Goal: Transaction & Acquisition: Purchase product/service

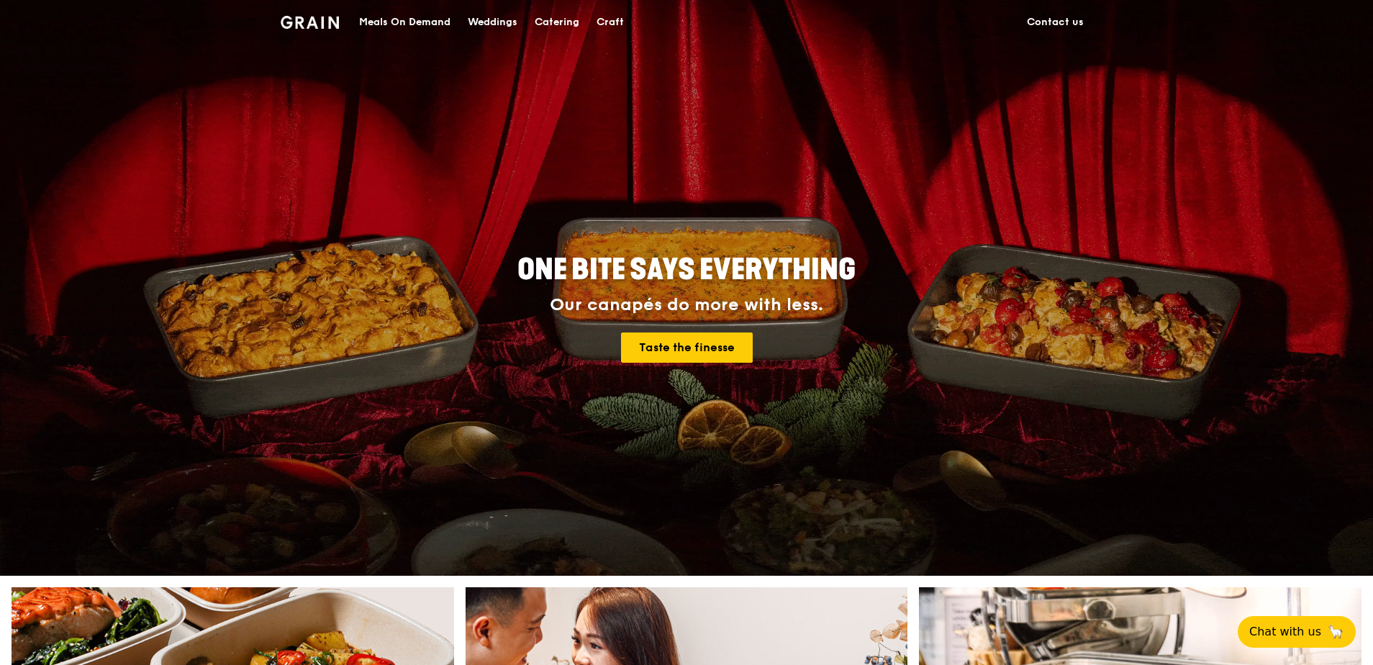
click at [565, 25] on div "Catering" at bounding box center [557, 22] width 45 height 43
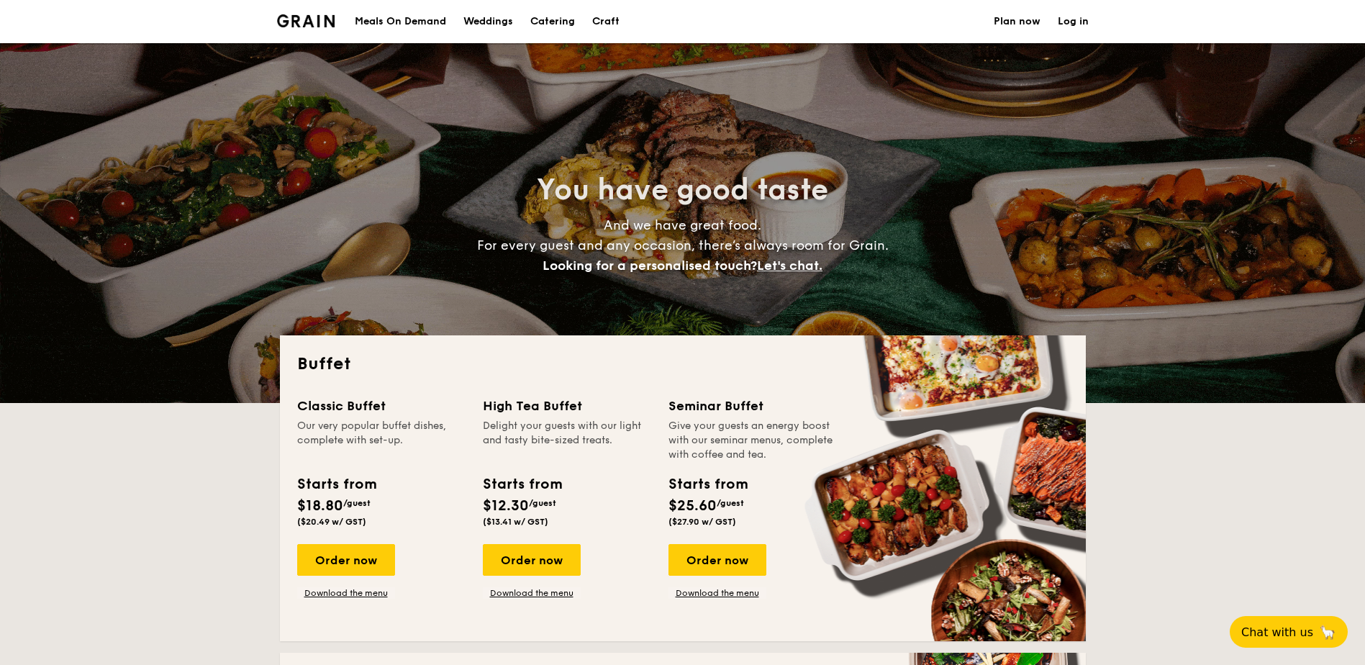
select select
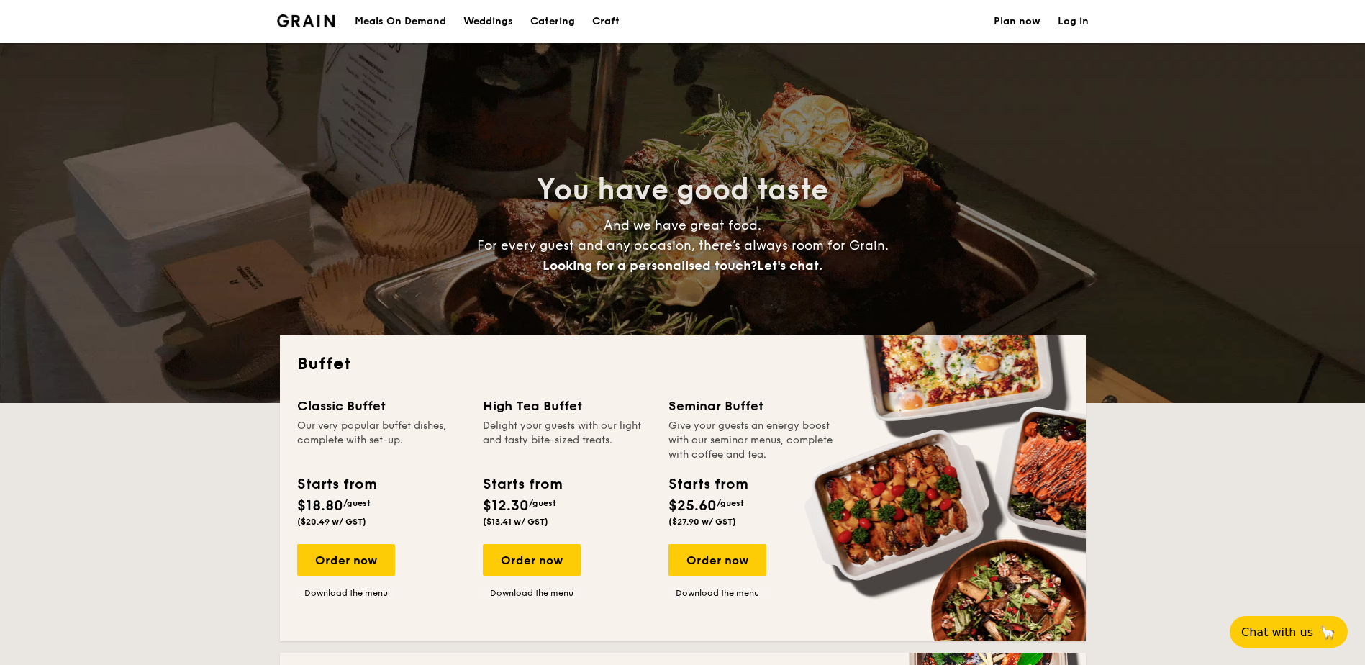
click at [1079, 24] on link "Log in" at bounding box center [1073, 21] width 31 height 43
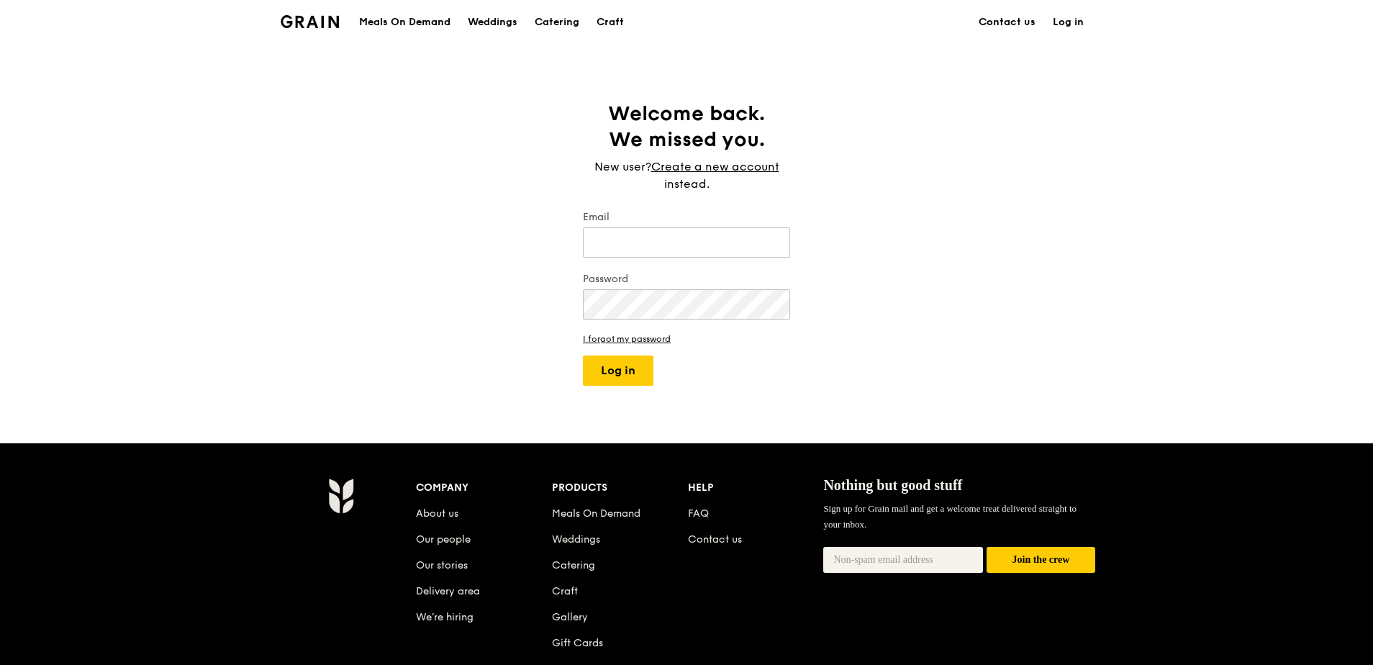
click at [1184, 158] on div "Welcome back. We missed you. New user? Create a new account instead. Email Pass…" at bounding box center [686, 243] width 1373 height 285
click at [556, 23] on div "Catering" at bounding box center [557, 22] width 45 height 43
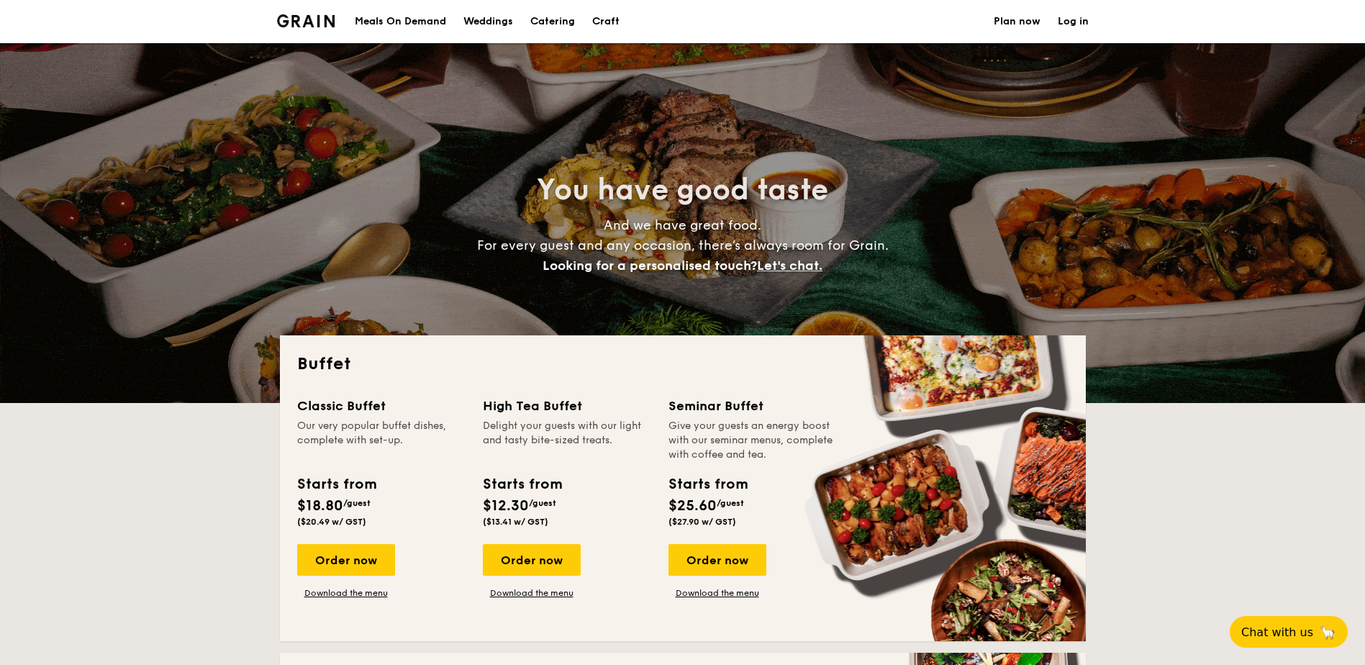
select select
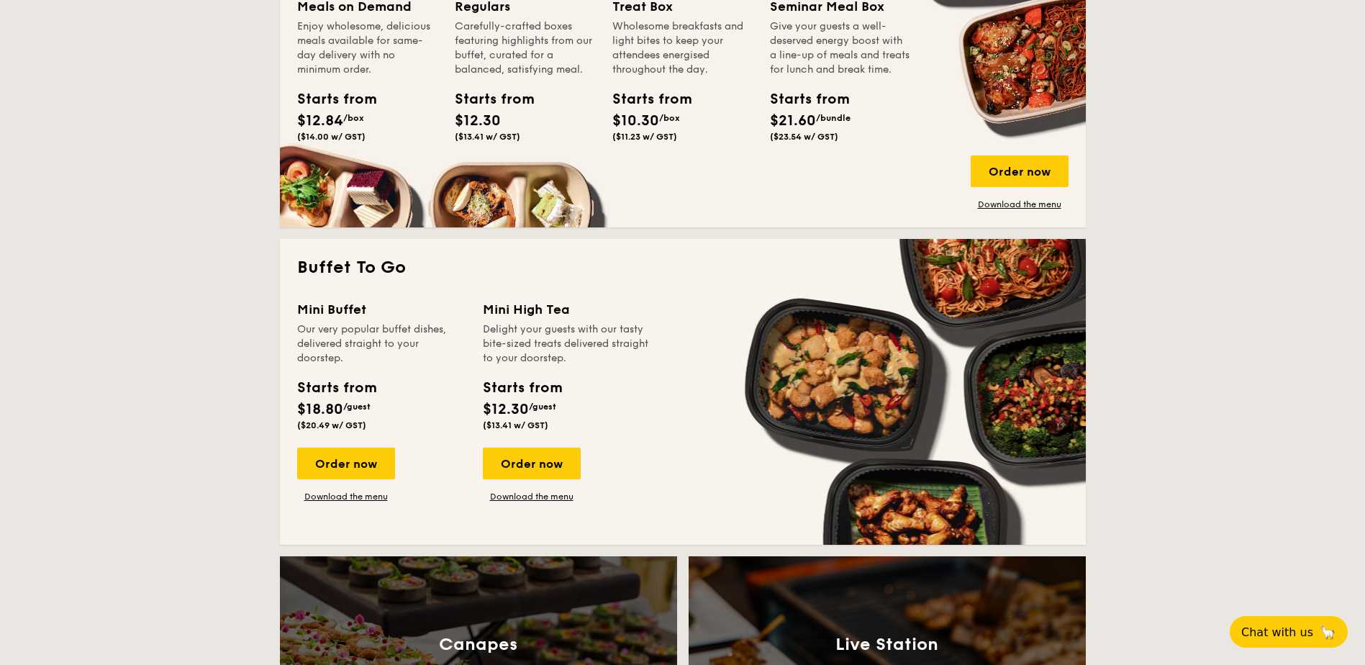
scroll to position [935, 0]
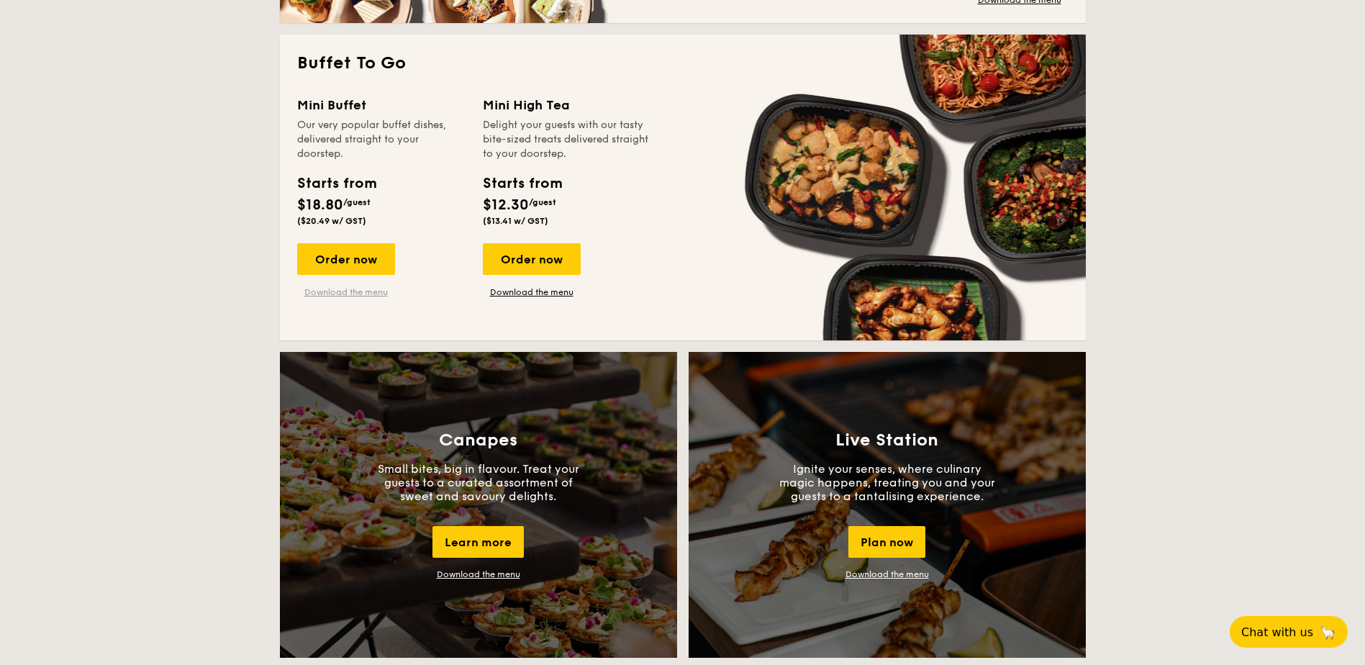
click at [366, 289] on link "Download the menu" at bounding box center [346, 292] width 98 height 12
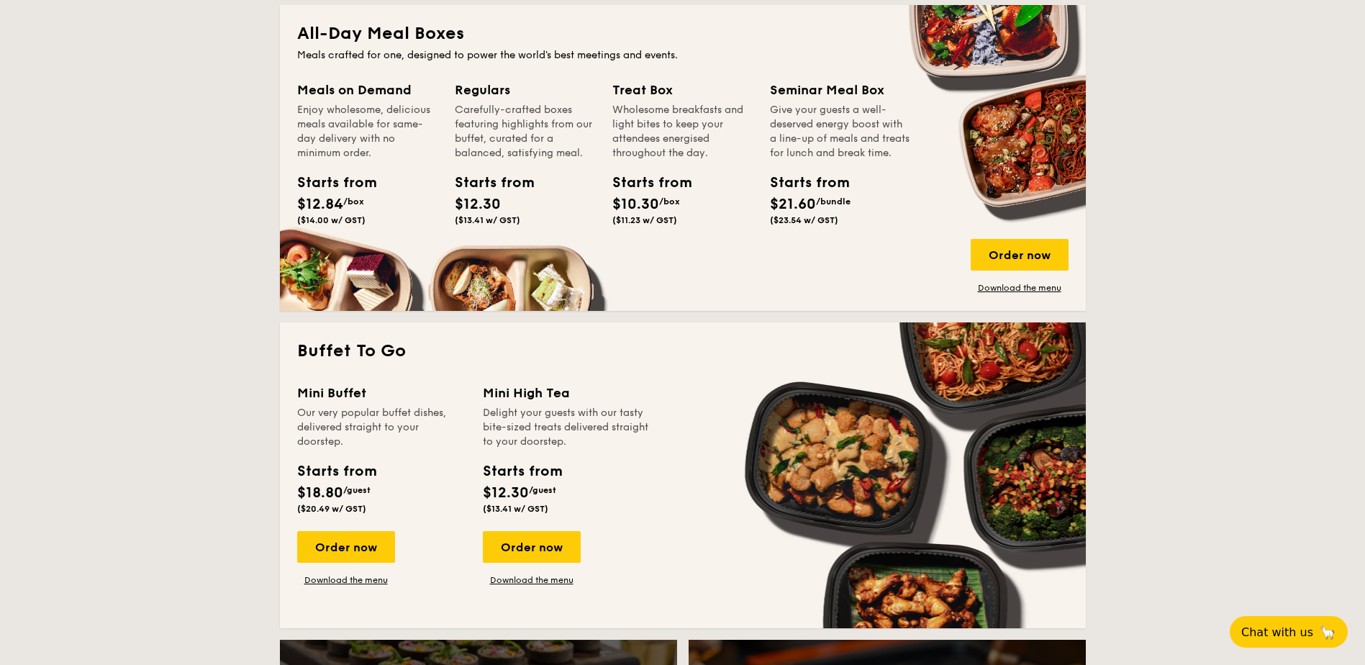
scroll to position [863, 0]
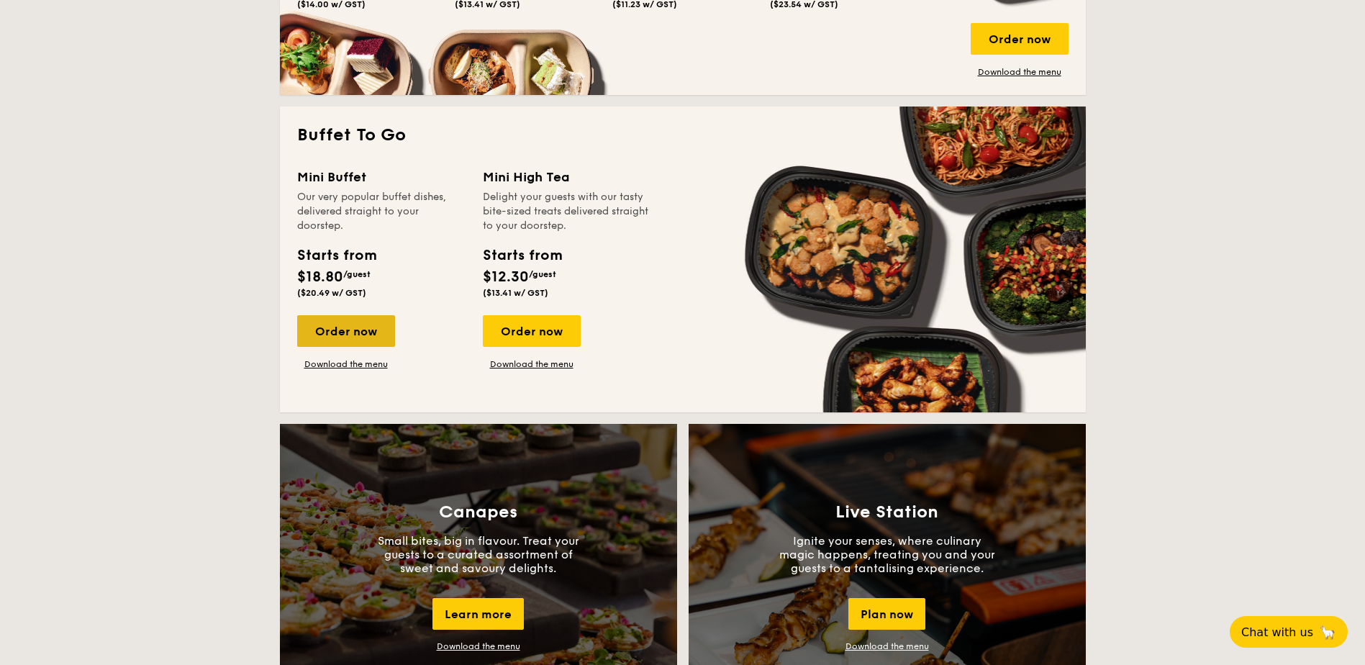
click at [366, 336] on div "Order now" at bounding box center [346, 331] width 98 height 32
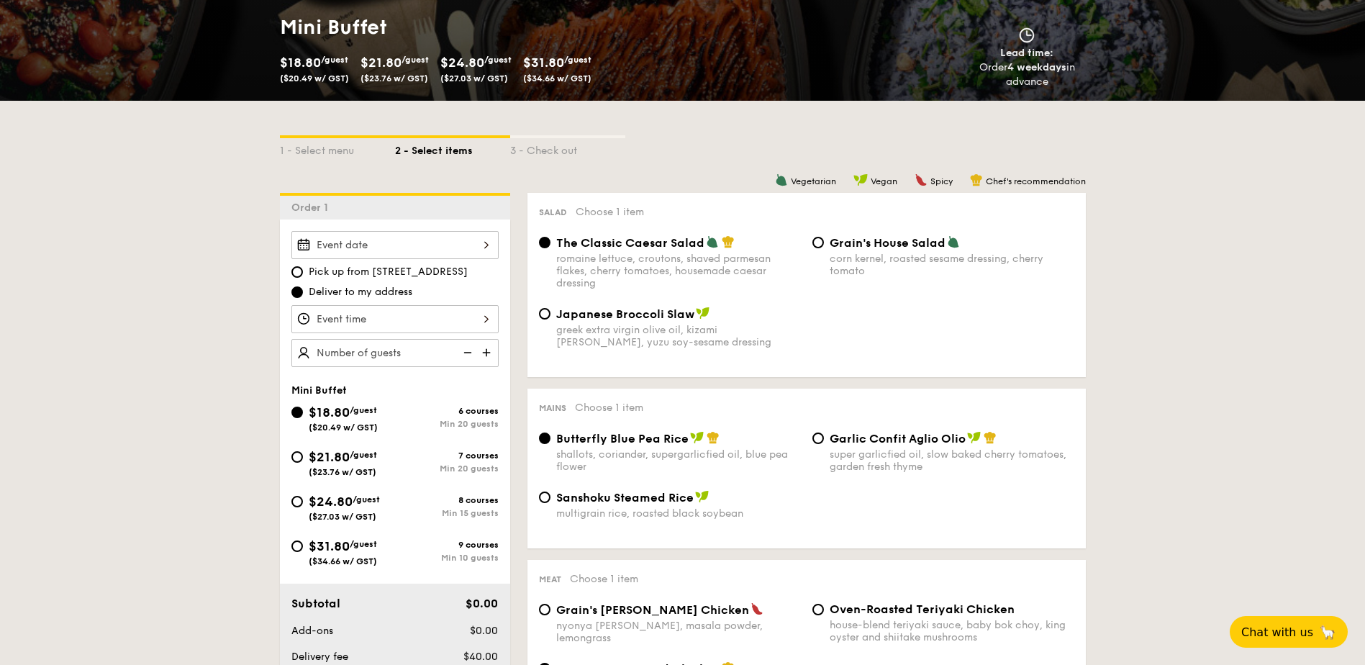
scroll to position [216, 0]
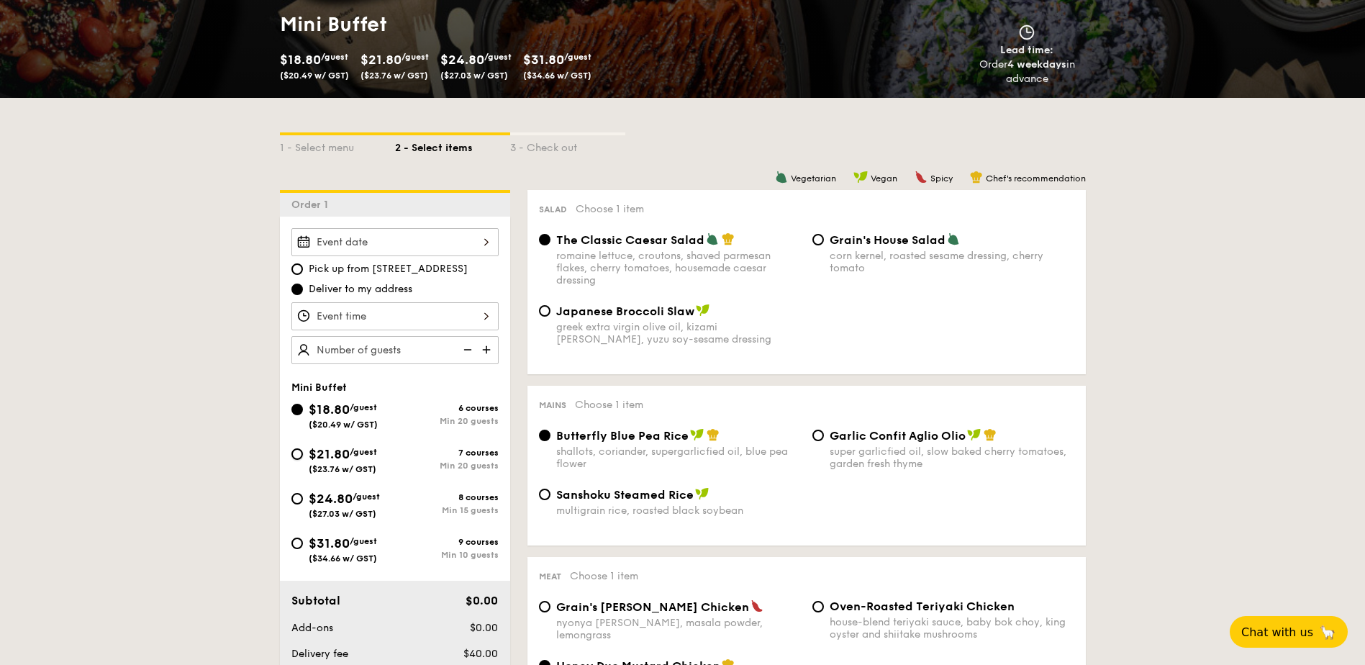
click at [299, 455] on input "$21.80 /guest ($23.76 w/ GST) 7 courses Min 20 guests" at bounding box center [297, 454] width 12 height 12
radio input "true"
radio input "false"
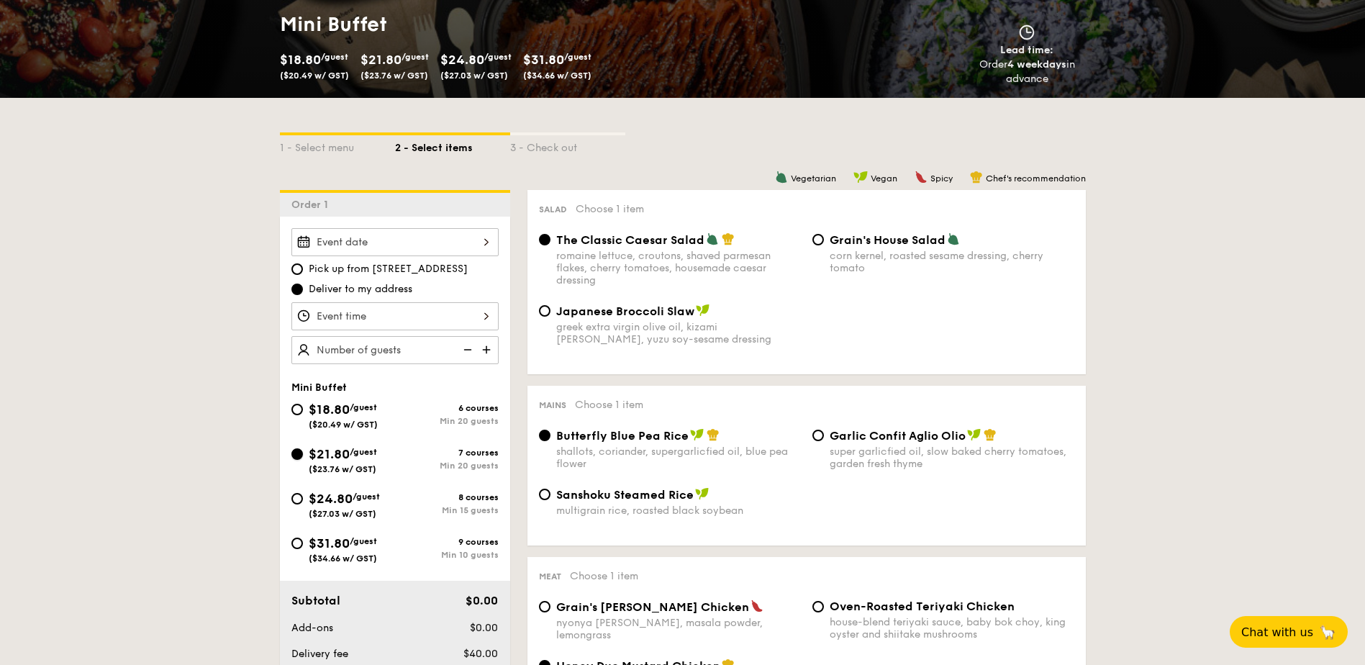
radio input "true"
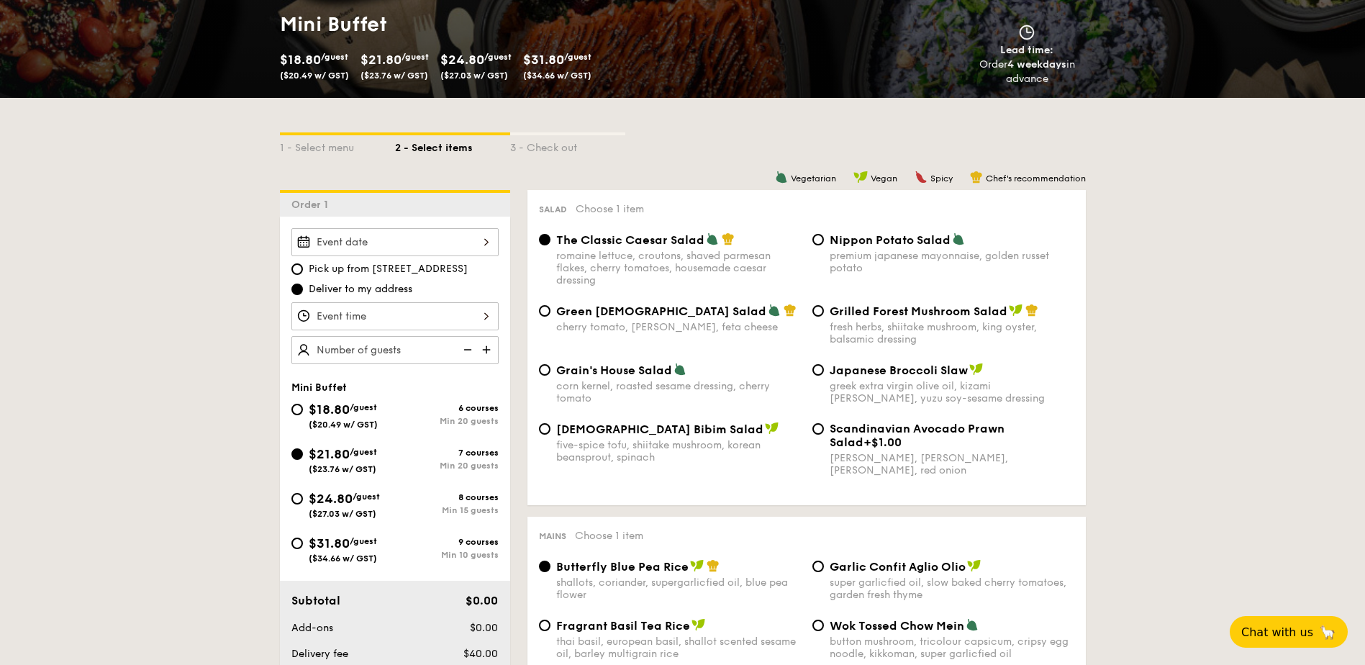
click at [481, 245] on div at bounding box center [394, 242] width 207 height 28
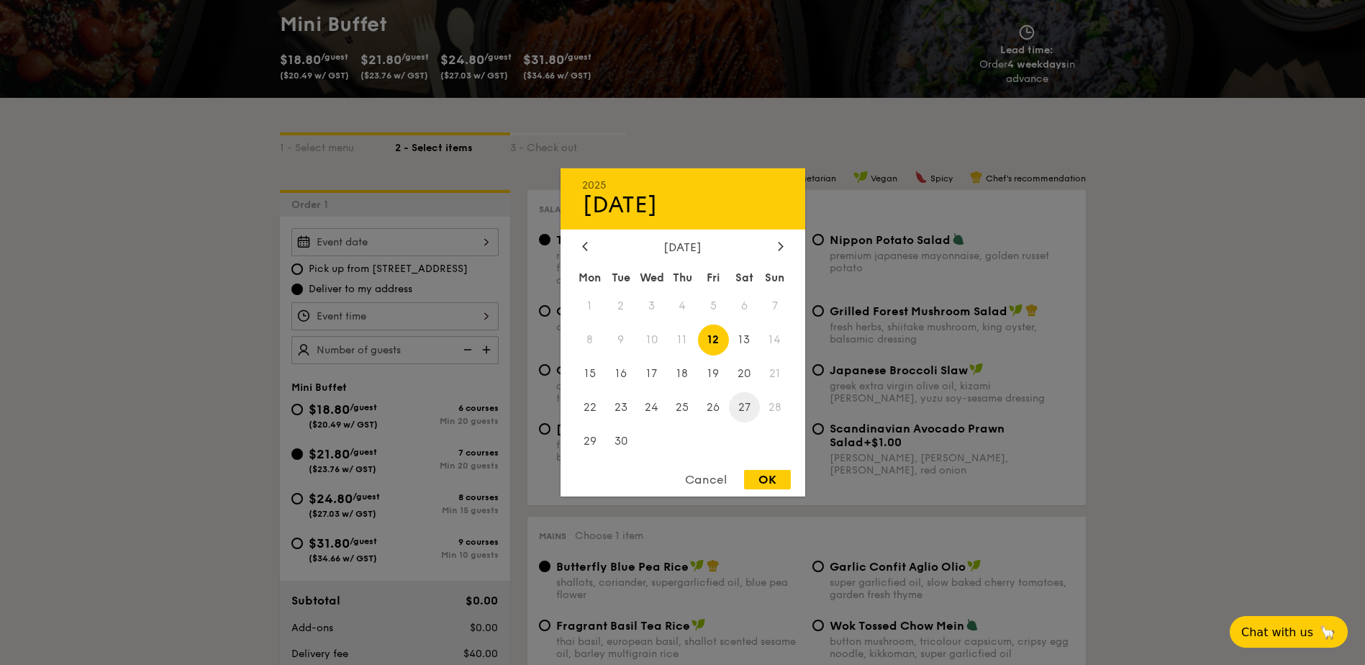
click at [746, 408] on span "27" at bounding box center [744, 406] width 31 height 31
click at [765, 486] on div "OK" at bounding box center [767, 479] width 47 height 19
type input "Sep 27, 2025"
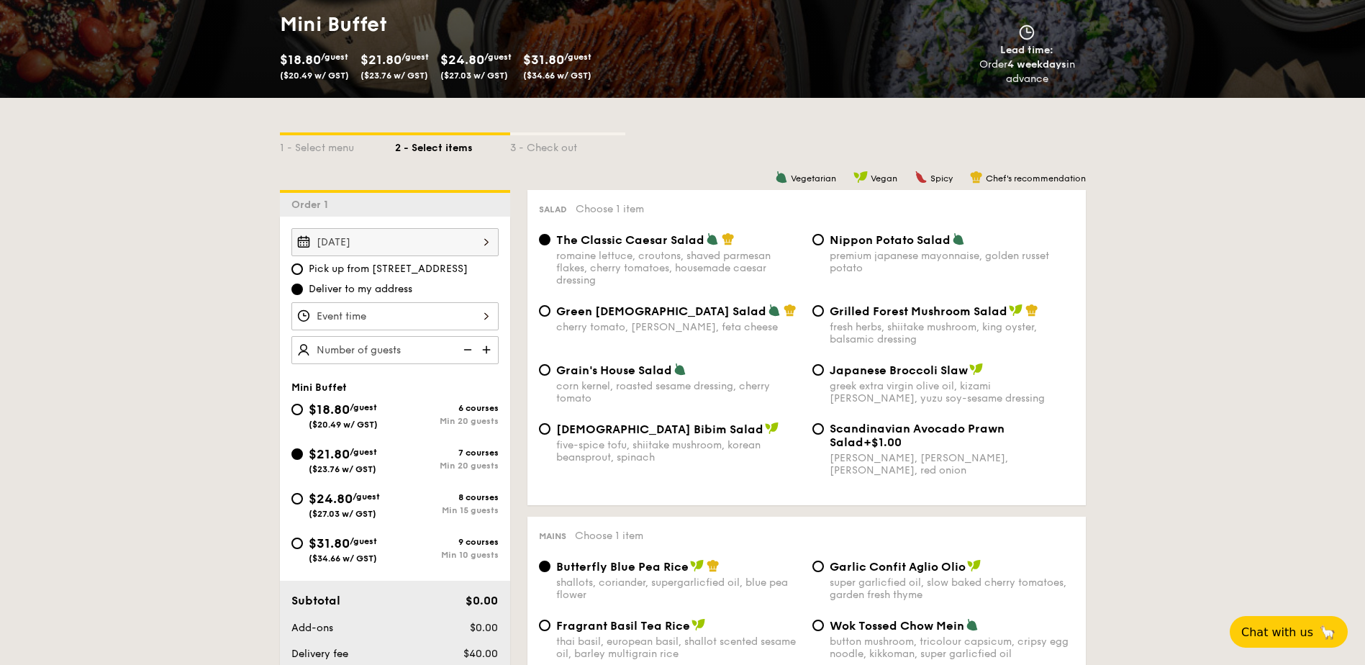
click at [459, 319] on div "12 1 2 3 4 5 6 7 8 9 10 11 00 15 30 45 am pm Cancel OK" at bounding box center [394, 316] width 207 height 28
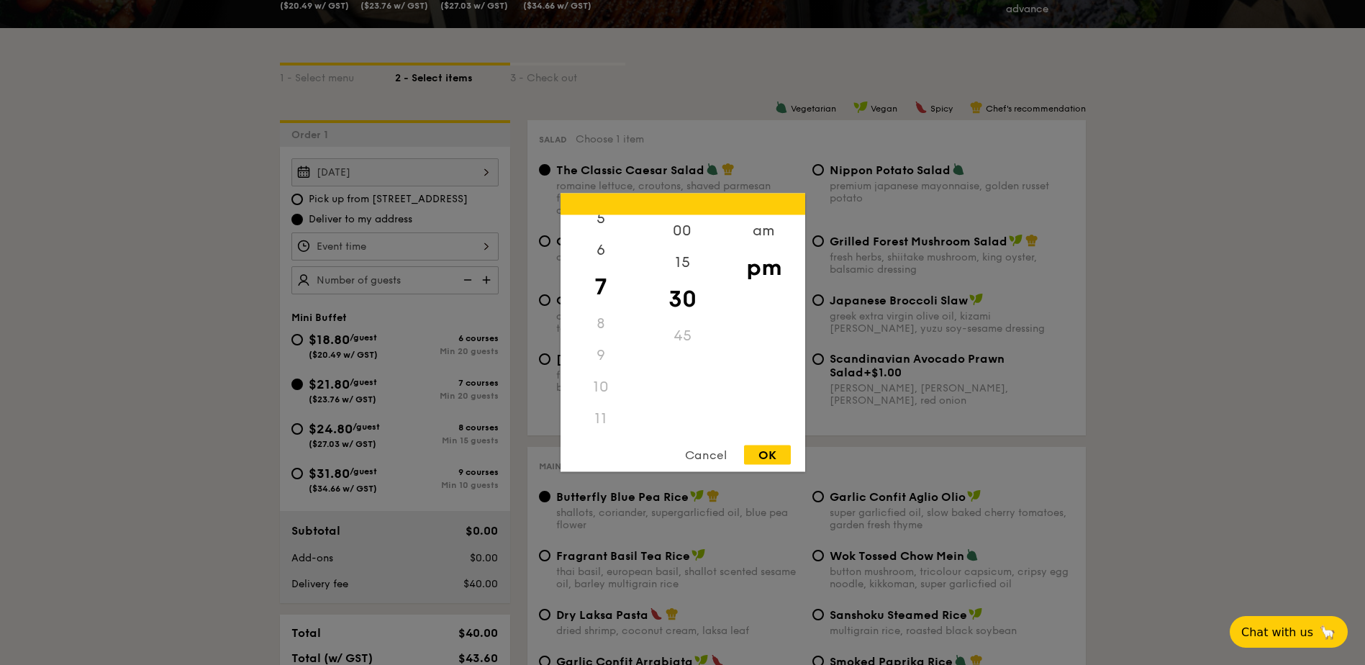
scroll to position [288, 0]
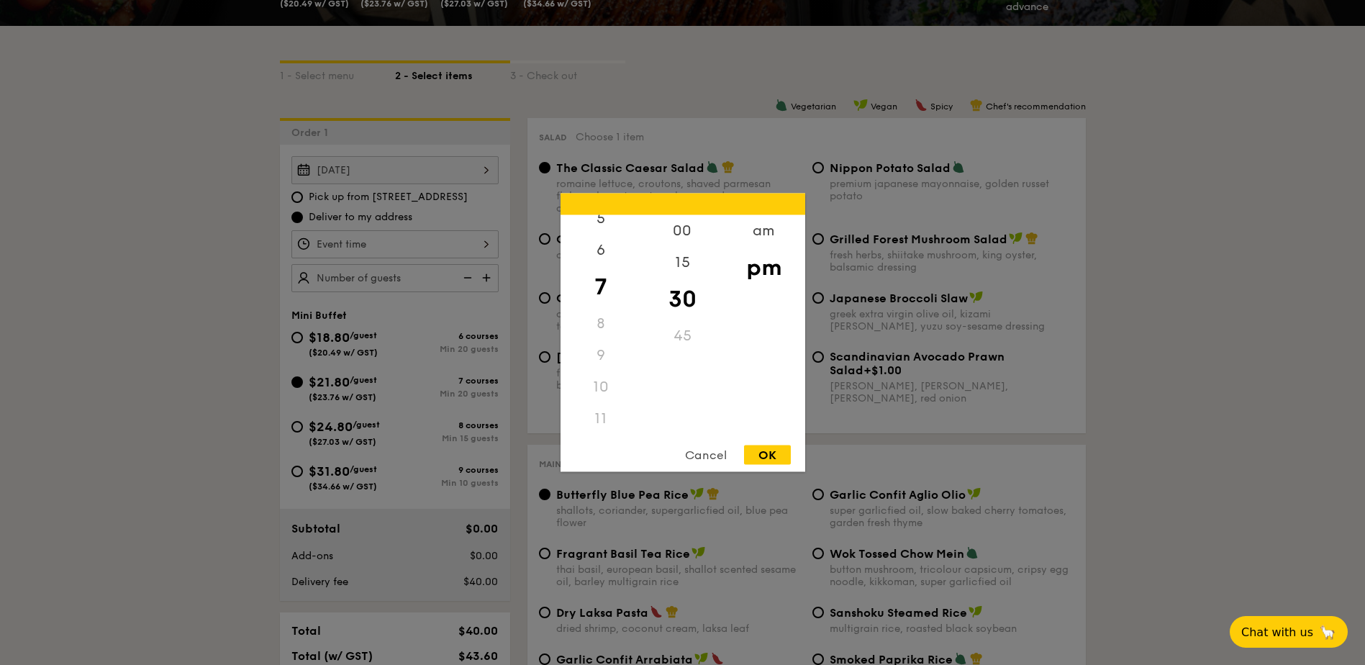
click at [602, 426] on div "11" at bounding box center [601, 419] width 81 height 32
click at [601, 417] on div "11" at bounding box center [601, 419] width 81 height 32
drag, startPoint x: 758, startPoint y: 248, endPoint x: 758, endPoint y: 265, distance: 17.3
click at [758, 265] on div "am pm" at bounding box center [763, 324] width 81 height 219
drag, startPoint x: 758, startPoint y: 265, endPoint x: 758, endPoint y: 231, distance: 33.8
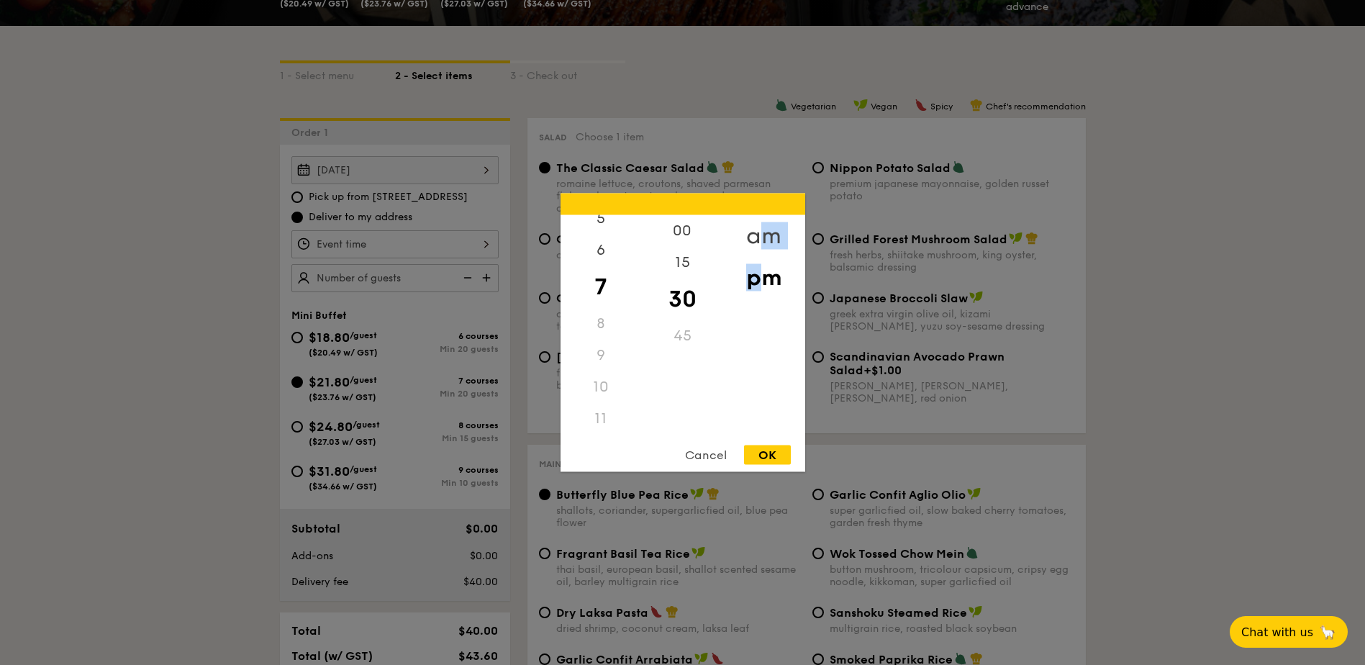
click at [758, 230] on div "am" at bounding box center [763, 236] width 81 height 42
click at [602, 417] on div "11" at bounding box center [601, 414] width 81 height 42
click at [768, 451] on div "OK" at bounding box center [767, 454] width 47 height 19
type input "11:30AM"
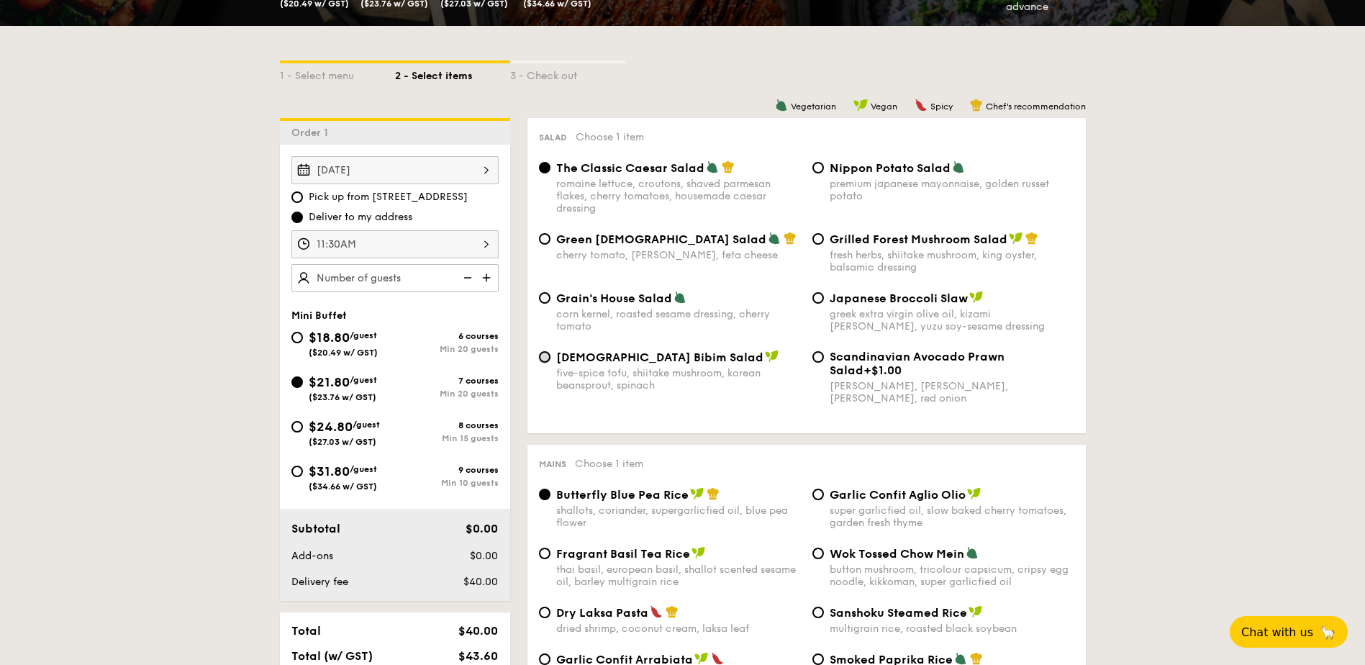
click at [548, 357] on input "Korean Bibim Salad five-spice tofu, shiitake mushroom, korean beansprout, spina…" at bounding box center [545, 357] width 12 height 12
radio input "true"
click at [485, 278] on img at bounding box center [488, 277] width 22 height 27
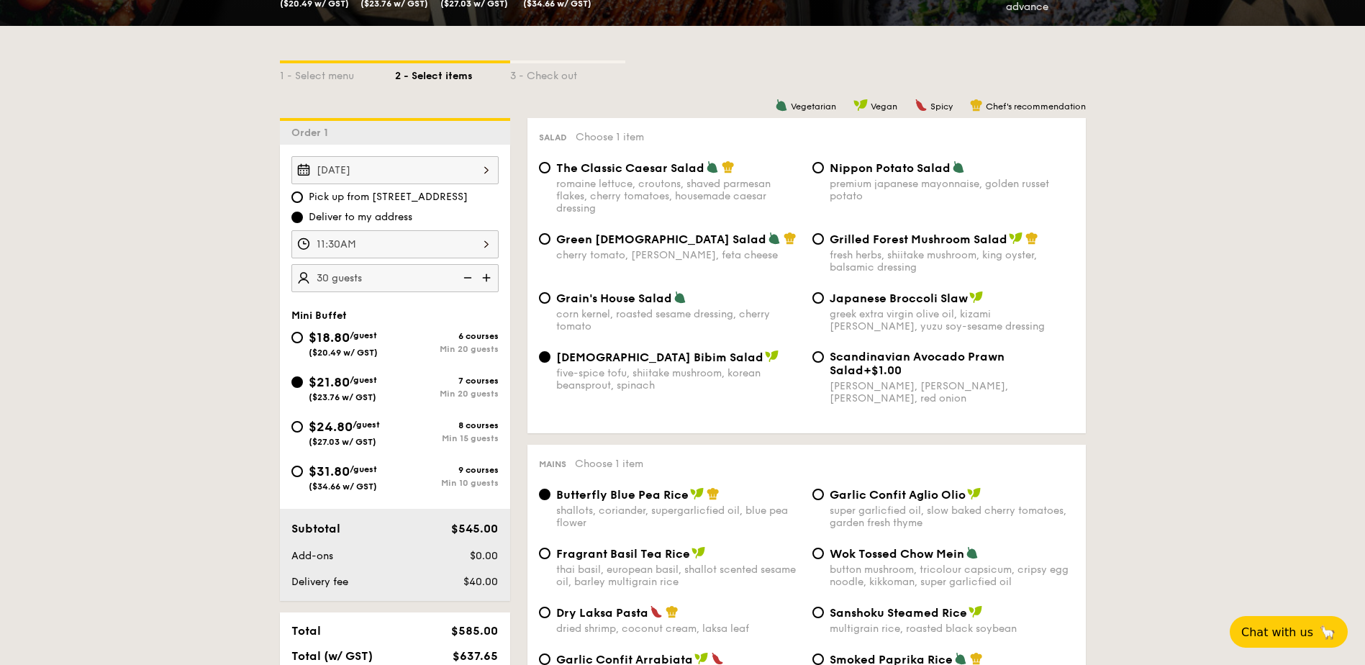
click at [485, 278] on img at bounding box center [488, 277] width 22 height 27
click at [467, 276] on img at bounding box center [466, 277] width 22 height 27
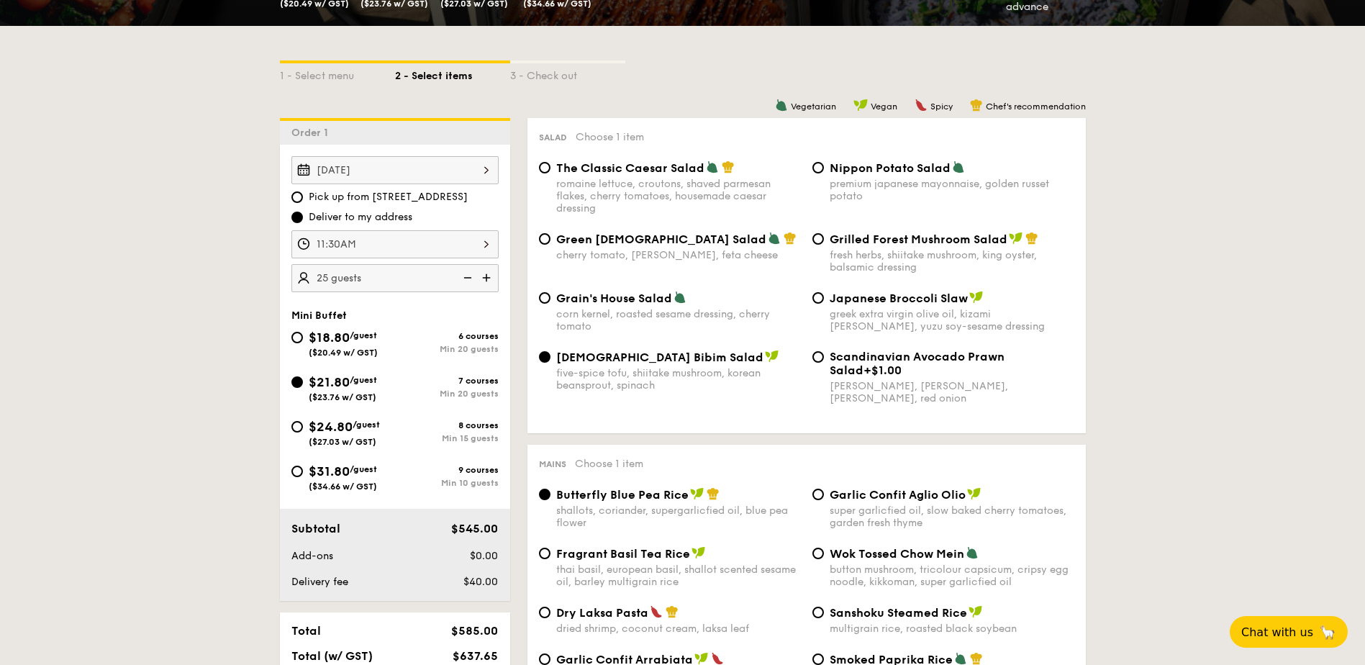
click at [467, 276] on img at bounding box center [466, 277] width 22 height 27
click at [486, 277] on img at bounding box center [488, 277] width 22 height 27
click at [469, 278] on img at bounding box center [466, 277] width 22 height 27
type input "20 guests"
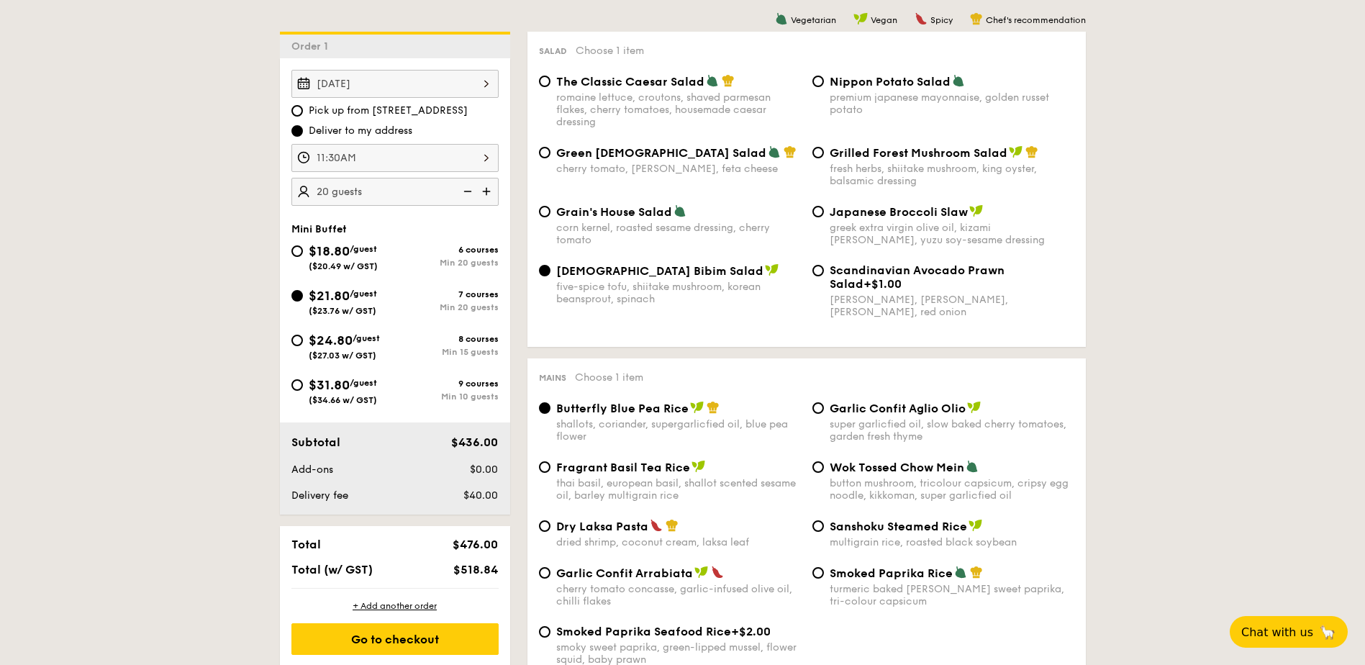
scroll to position [360, 0]
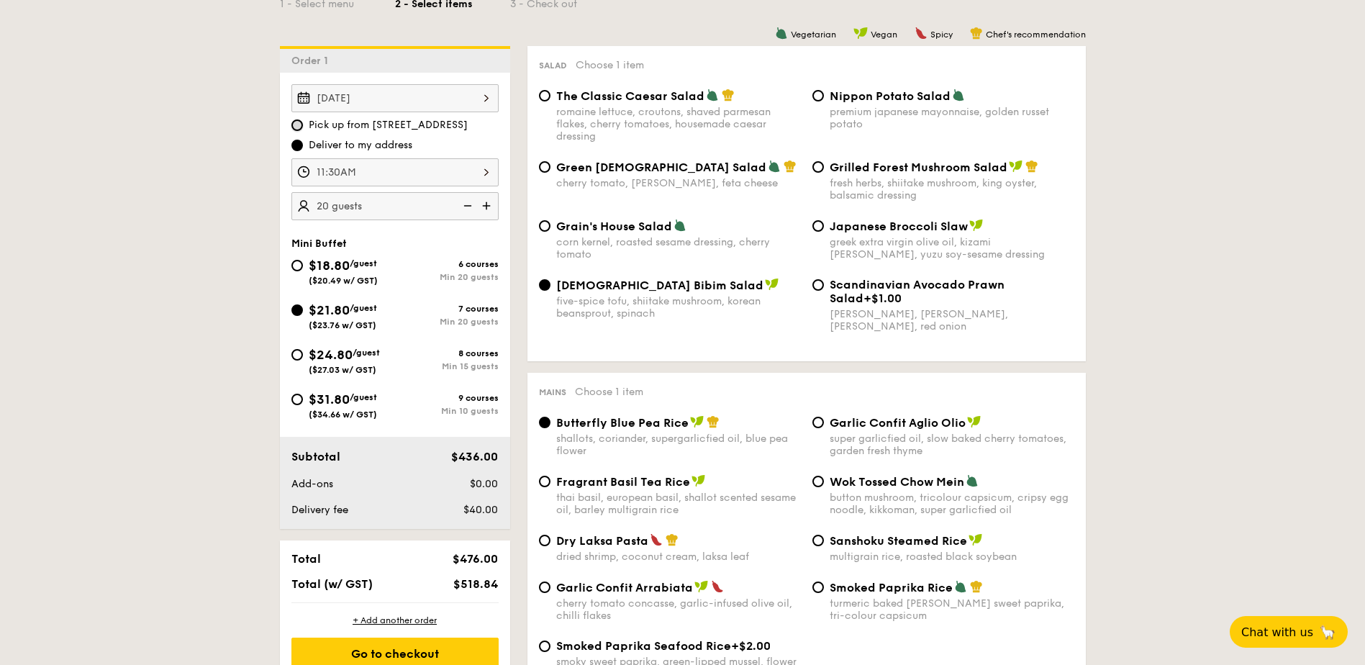
click at [301, 124] on input "Pick up from 5 Burn Road #05-01" at bounding box center [297, 125] width 12 height 12
radio input "true"
click at [409, 124] on span "Pick up from 5 Burn Road #05-01" at bounding box center [388, 125] width 159 height 14
click at [303, 124] on input "Pick up from 5 Burn Road #05-01" at bounding box center [297, 125] width 12 height 12
click at [297, 145] on input "Deliver to my address" at bounding box center [297, 146] width 12 height 12
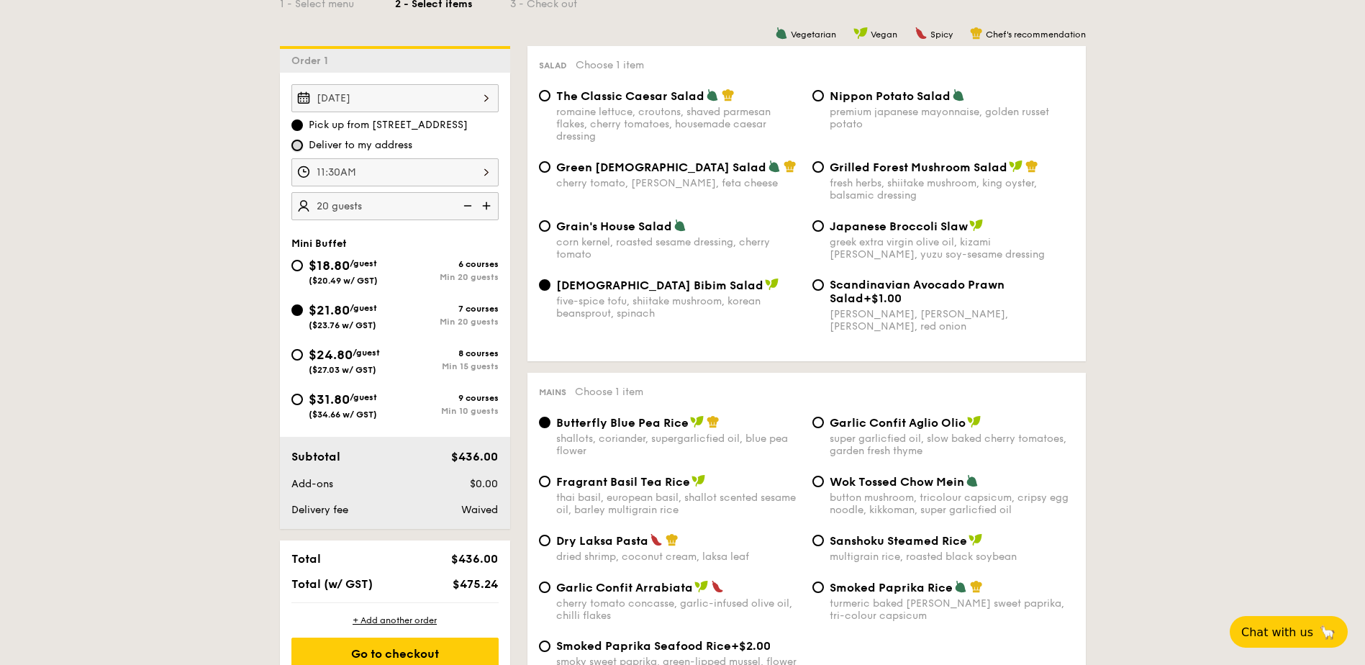
radio input "true"
click at [297, 126] on input "Pick up from 5 Burn Road #05-01" at bounding box center [297, 125] width 12 height 12
radio input "true"
click at [296, 140] on input "Deliver to my address" at bounding box center [297, 146] width 12 height 12
radio input "true"
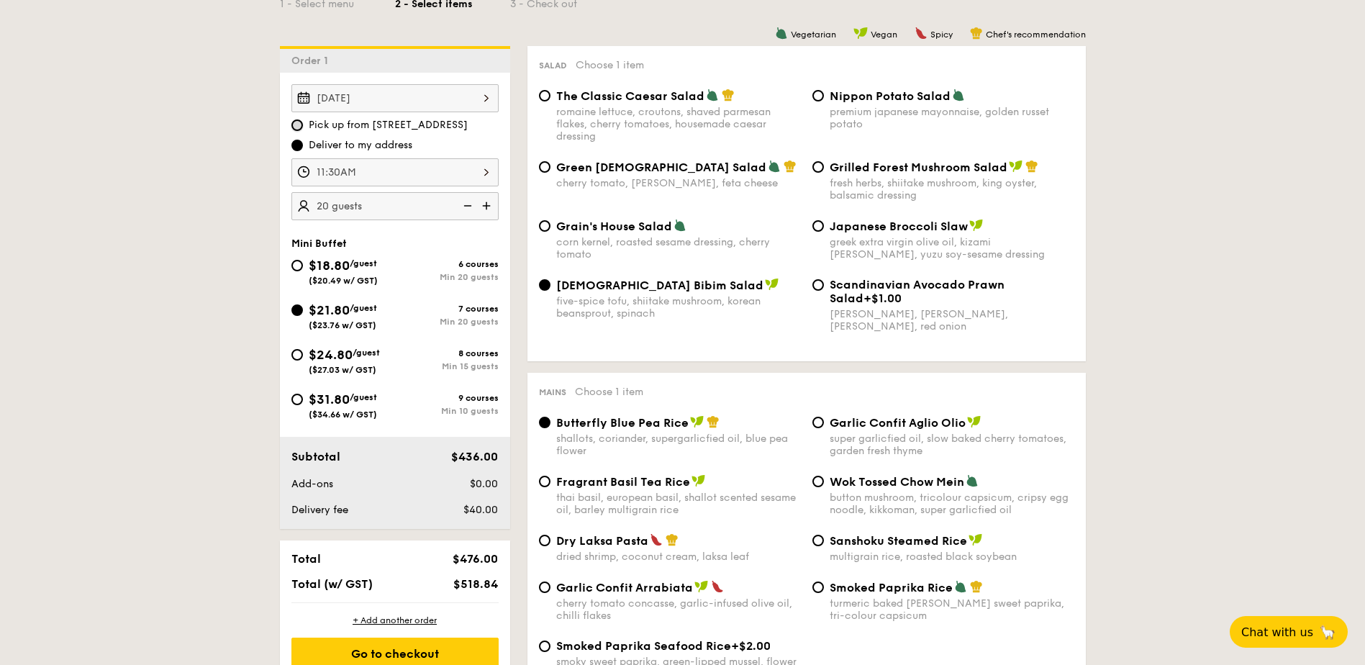
click at [296, 126] on input "Pick up from 5 Burn Road #05-01" at bounding box center [297, 125] width 12 height 12
radio input "true"
click at [297, 148] on input "Deliver to my address" at bounding box center [297, 146] width 12 height 12
radio input "true"
click at [296, 133] on div "Pick up from 5 Burn Road #05-01 Deliver to my address" at bounding box center [394, 135] width 207 height 35
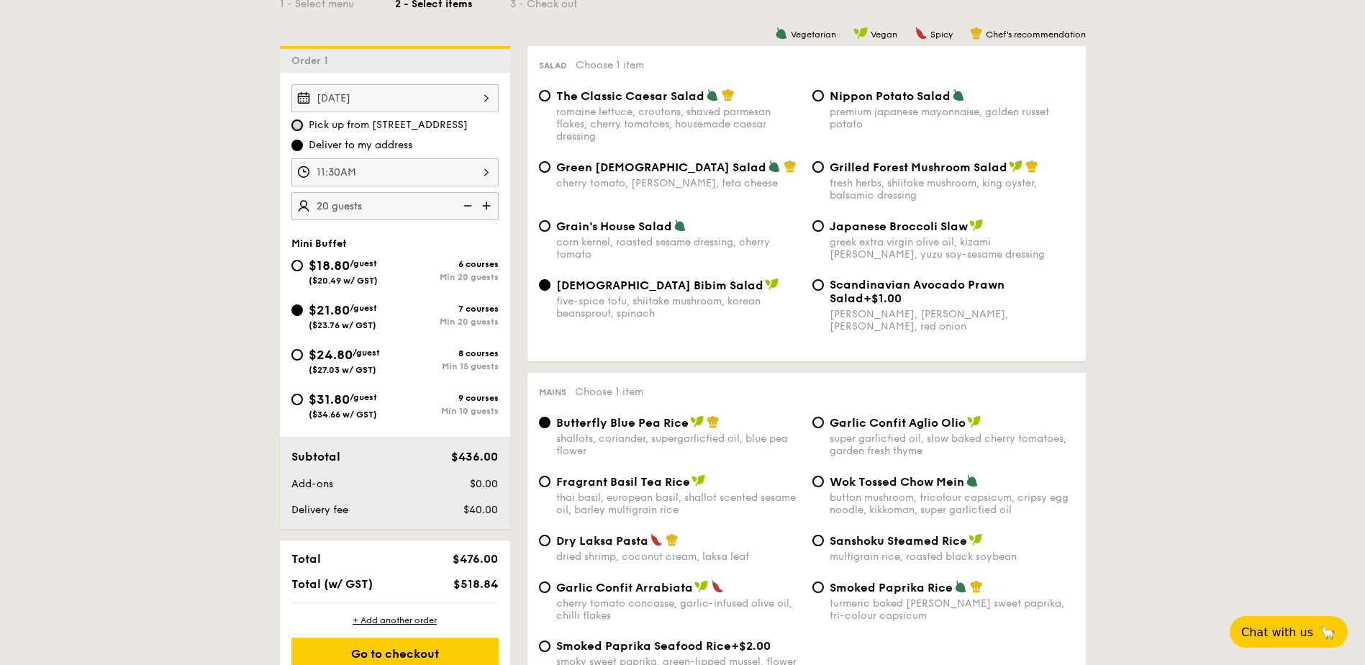
click at [297, 127] on input "Pick up from 5 Burn Road #05-01" at bounding box center [297, 125] width 12 height 12
radio input "true"
click at [300, 143] on input "Deliver to my address" at bounding box center [297, 146] width 12 height 12
radio input "true"
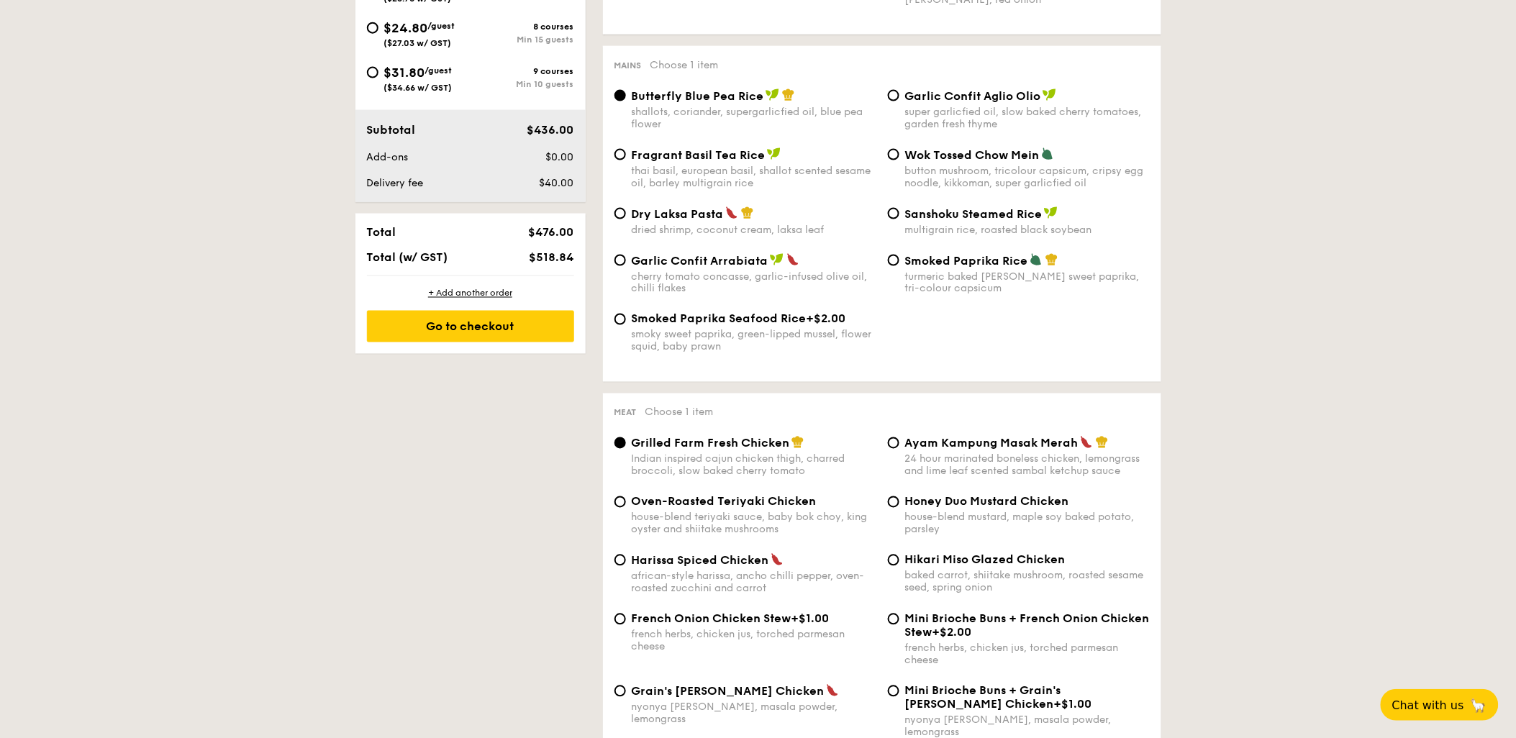
scroll to position [687, 0]
click at [894, 507] on input "Honey Duo Mustard Chicken house-blend mustard, maple soy baked potato, parsley" at bounding box center [894, 502] width 12 height 12
radio input "true"
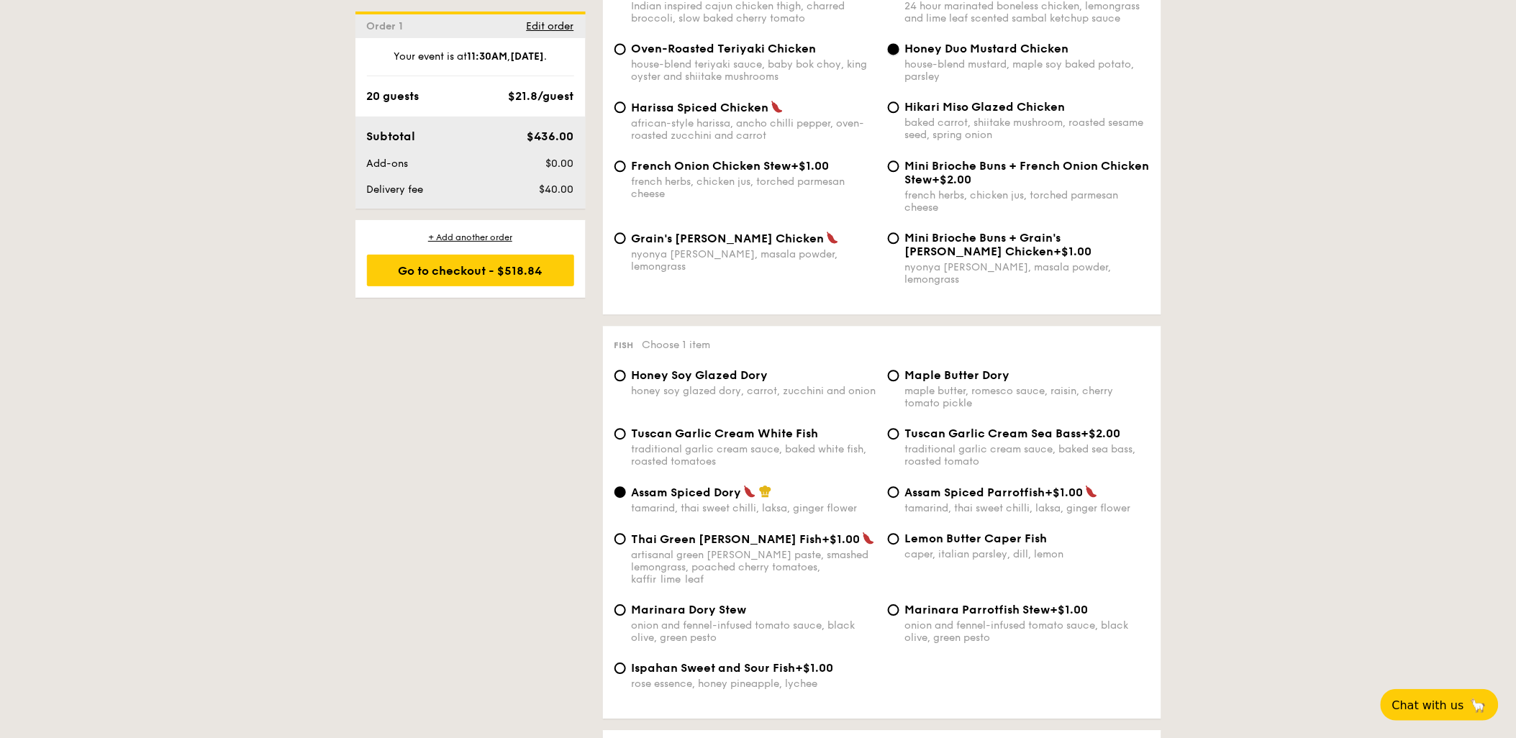
scroll to position [1167, 0]
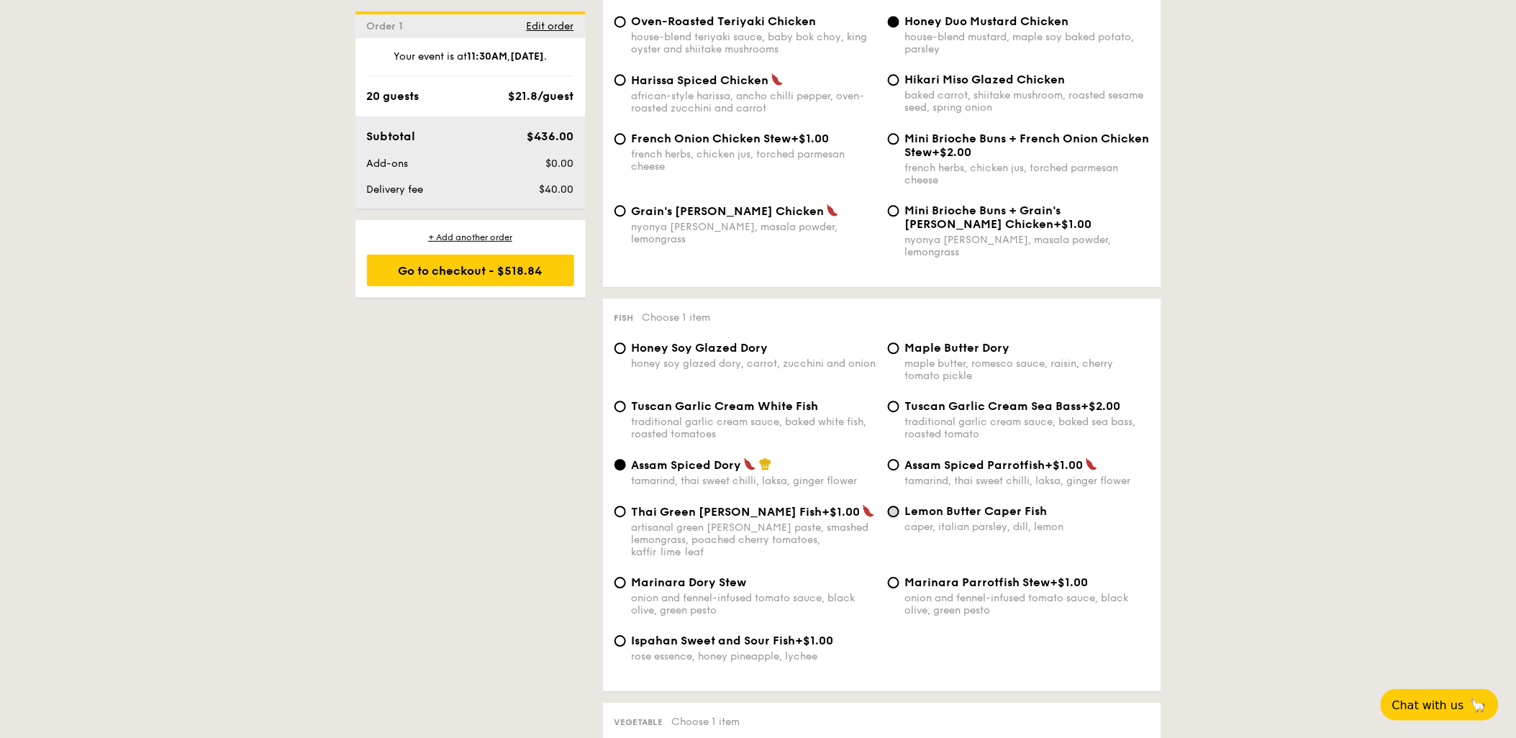
click at [897, 517] on input "Lemon Butter Caper Fish caper, italian parsley, dill, lemon" at bounding box center [894, 512] width 12 height 12
radio input "true"
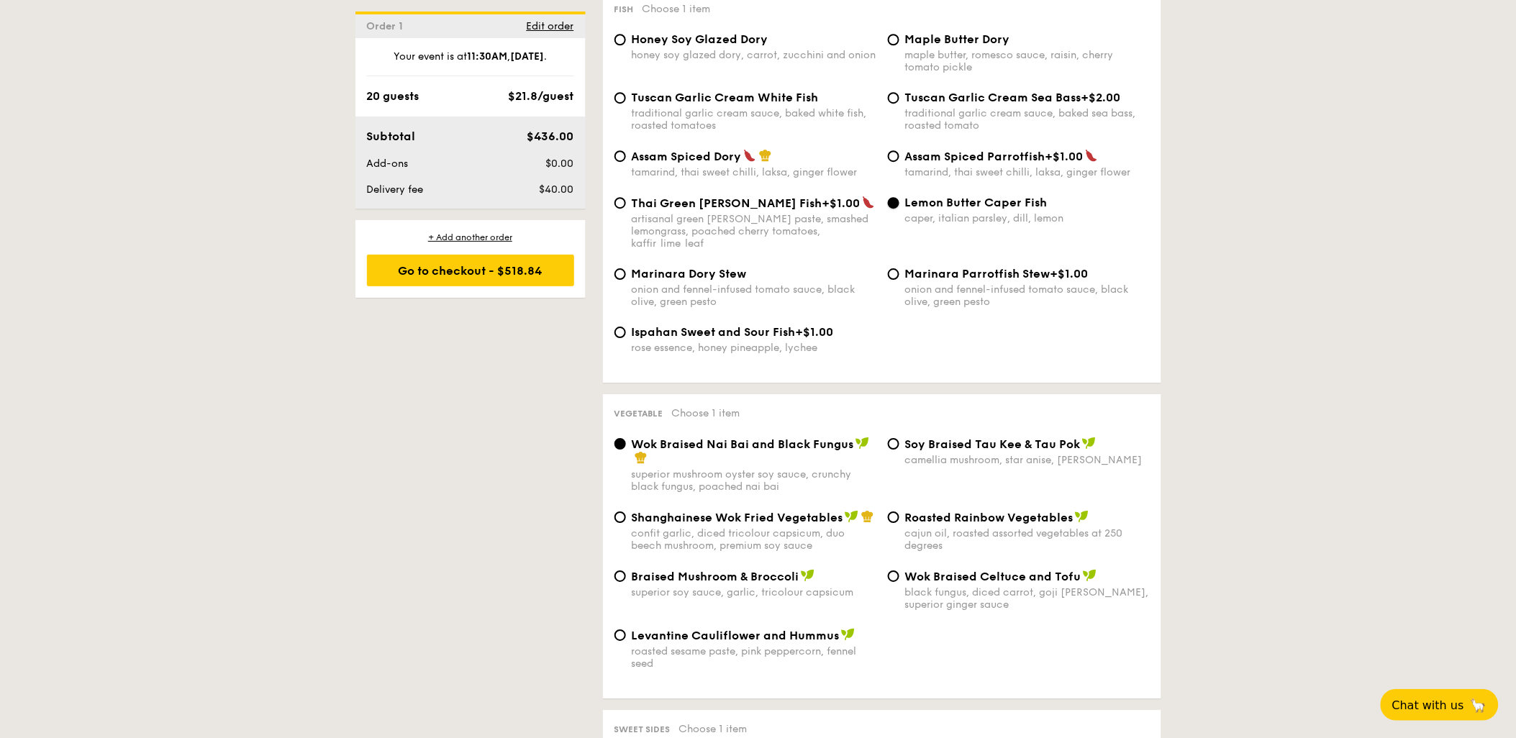
scroll to position [1487, 0]
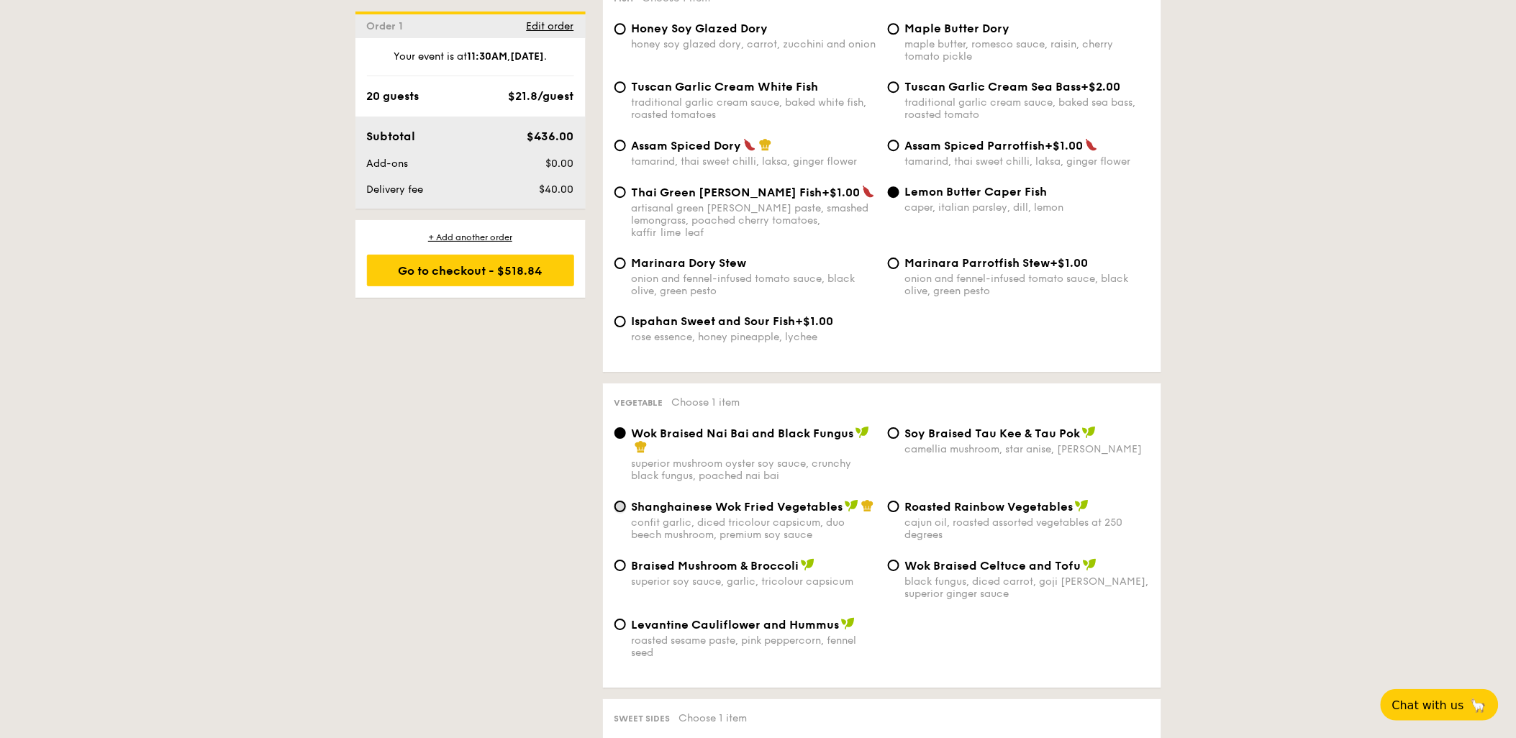
click at [616, 506] on input "Shanghainese Wok Fried Vegetables confit garlic, diced tricolour capsicum, duo …" at bounding box center [621, 507] width 12 height 12
radio input "true"
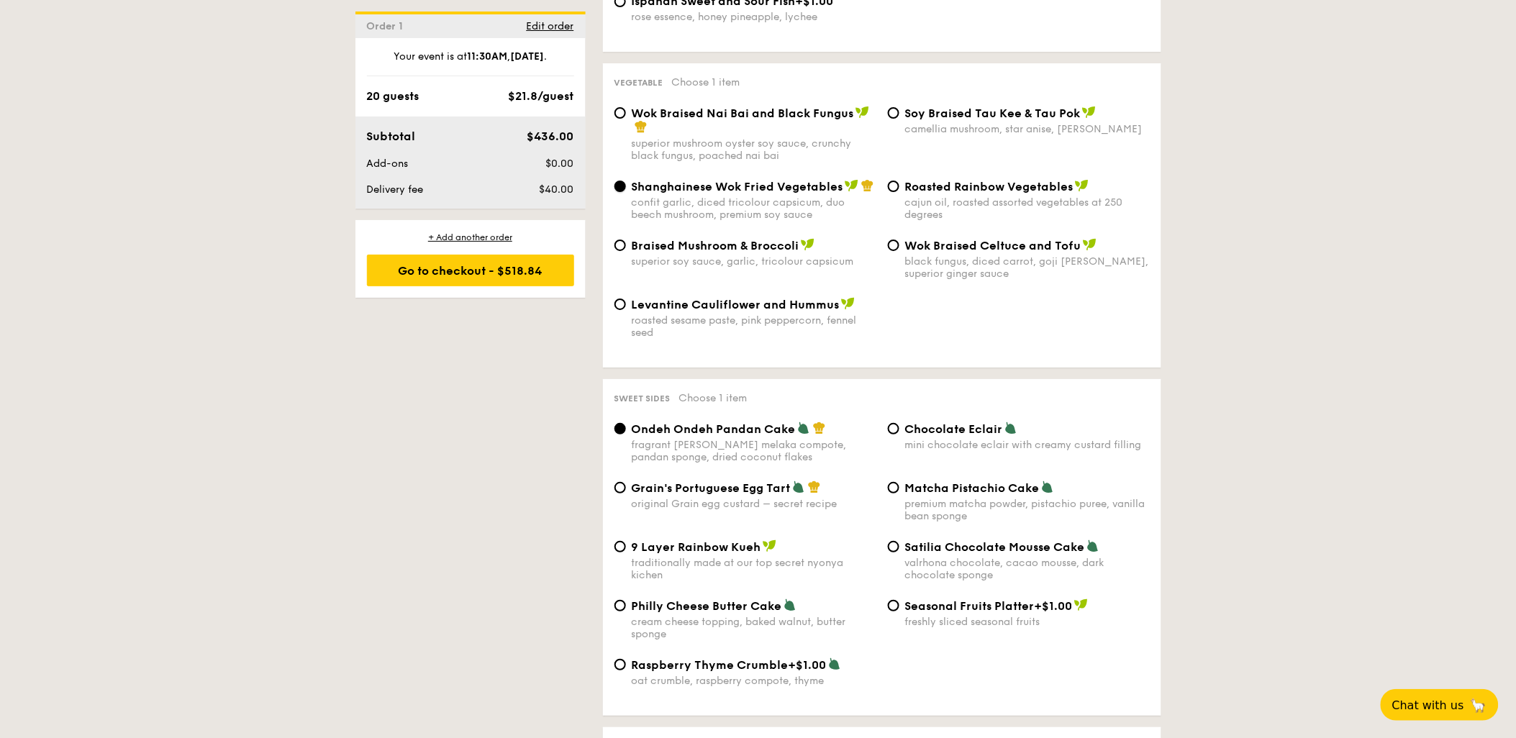
scroll to position [1887, 0]
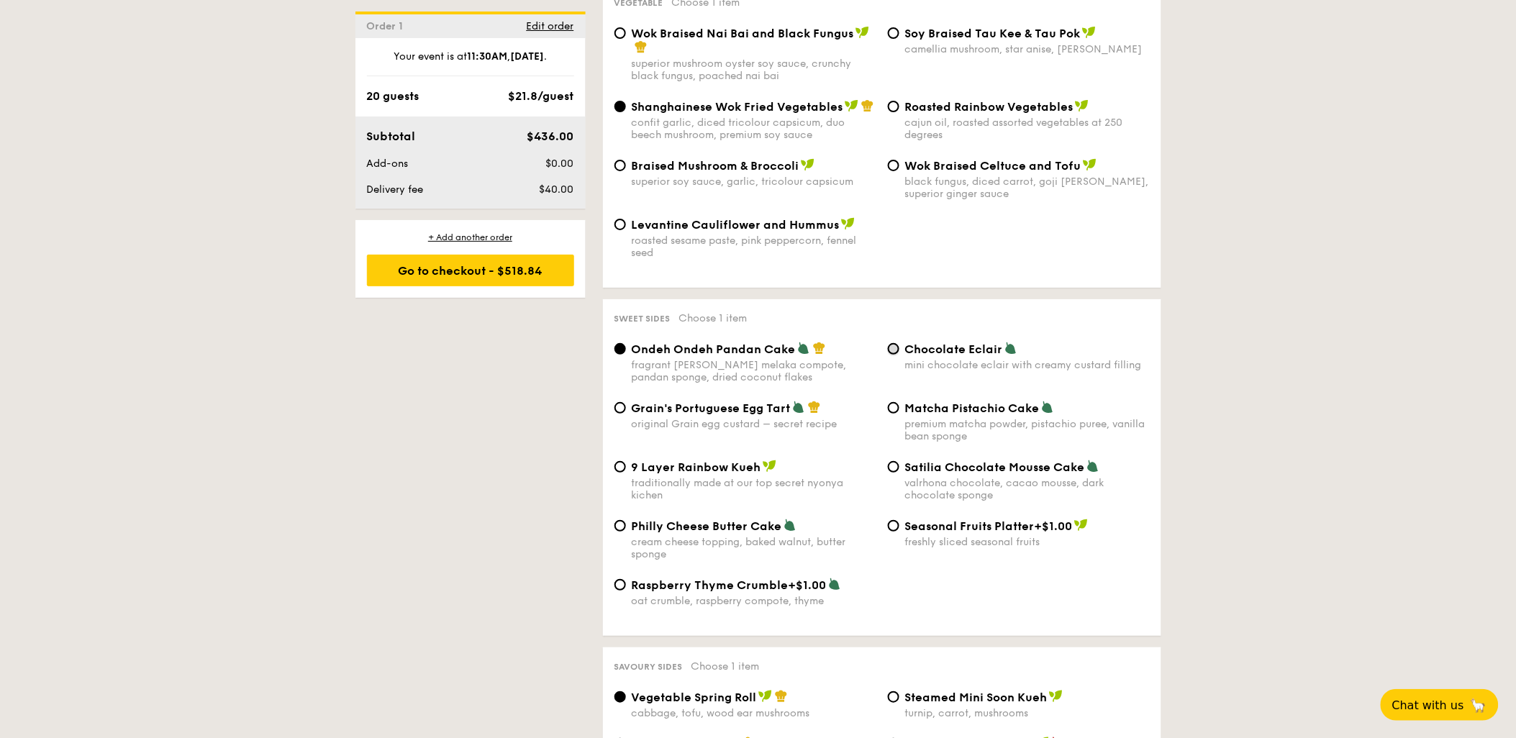
click at [894, 354] on input "Chocolate Eclair mini chocolate eclair with creamy custard filling" at bounding box center [894, 349] width 12 height 12
radio input "true"
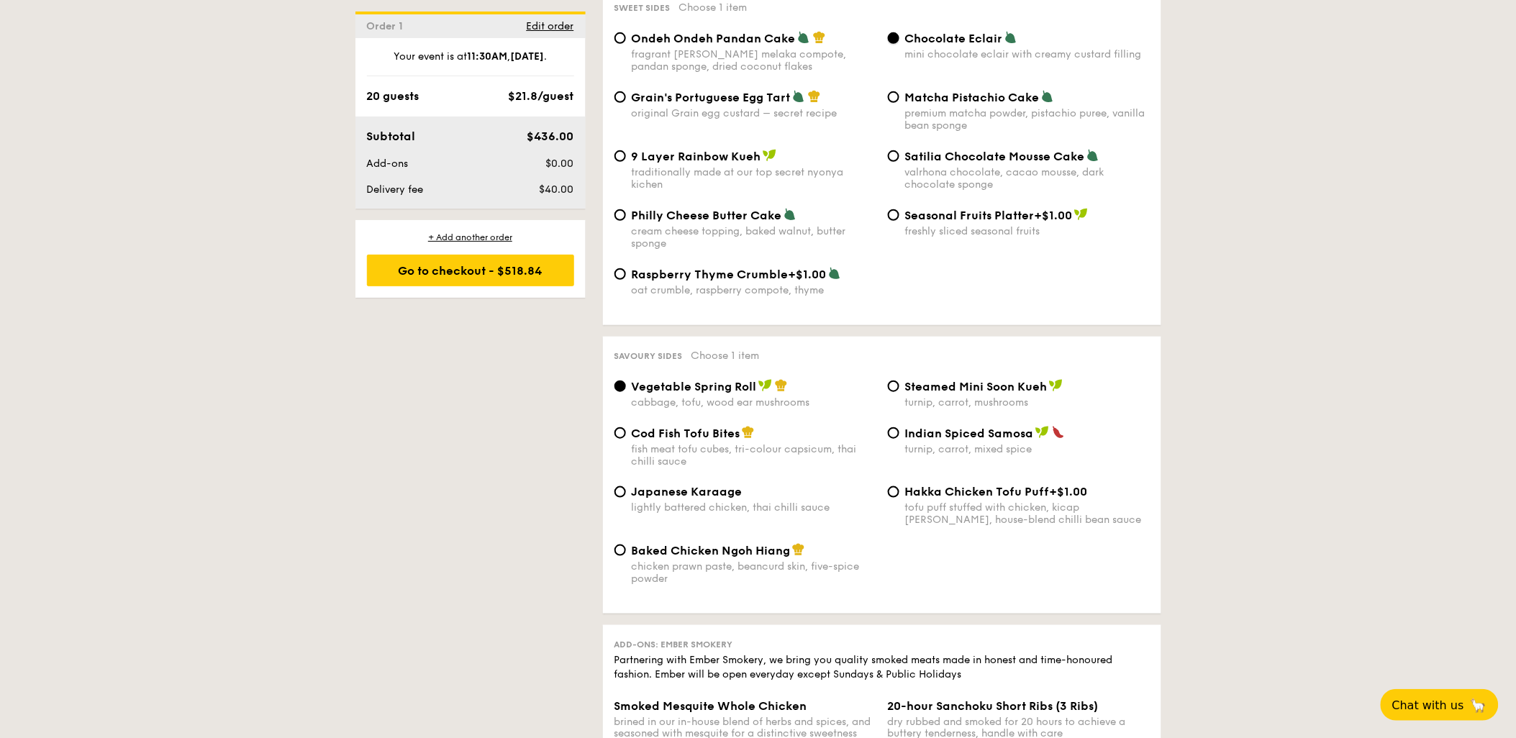
scroll to position [2206, 0]
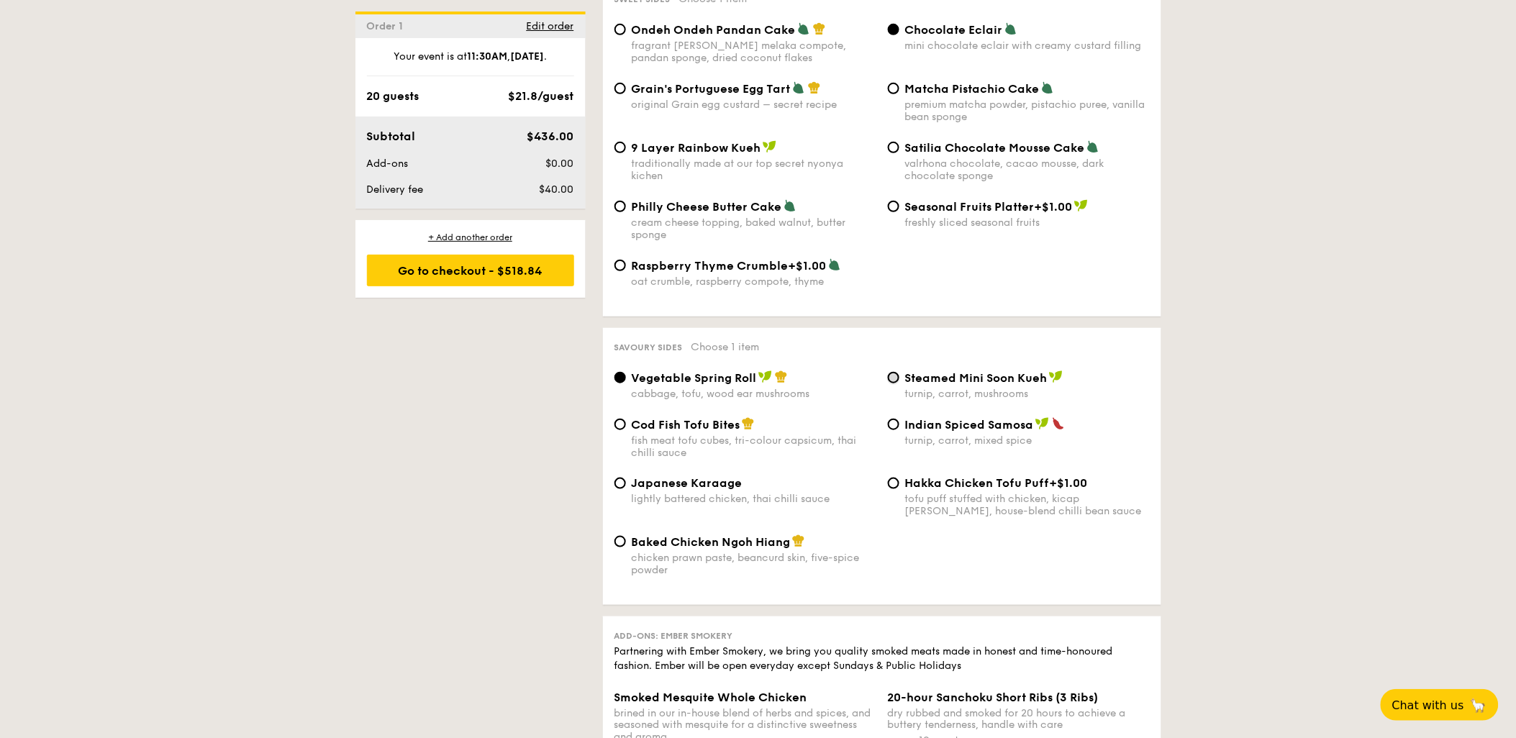
click at [894, 384] on input "Steamed Mini Soon Kueh turnip, carrot, mushrooms" at bounding box center [894, 378] width 12 height 12
radio input "true"
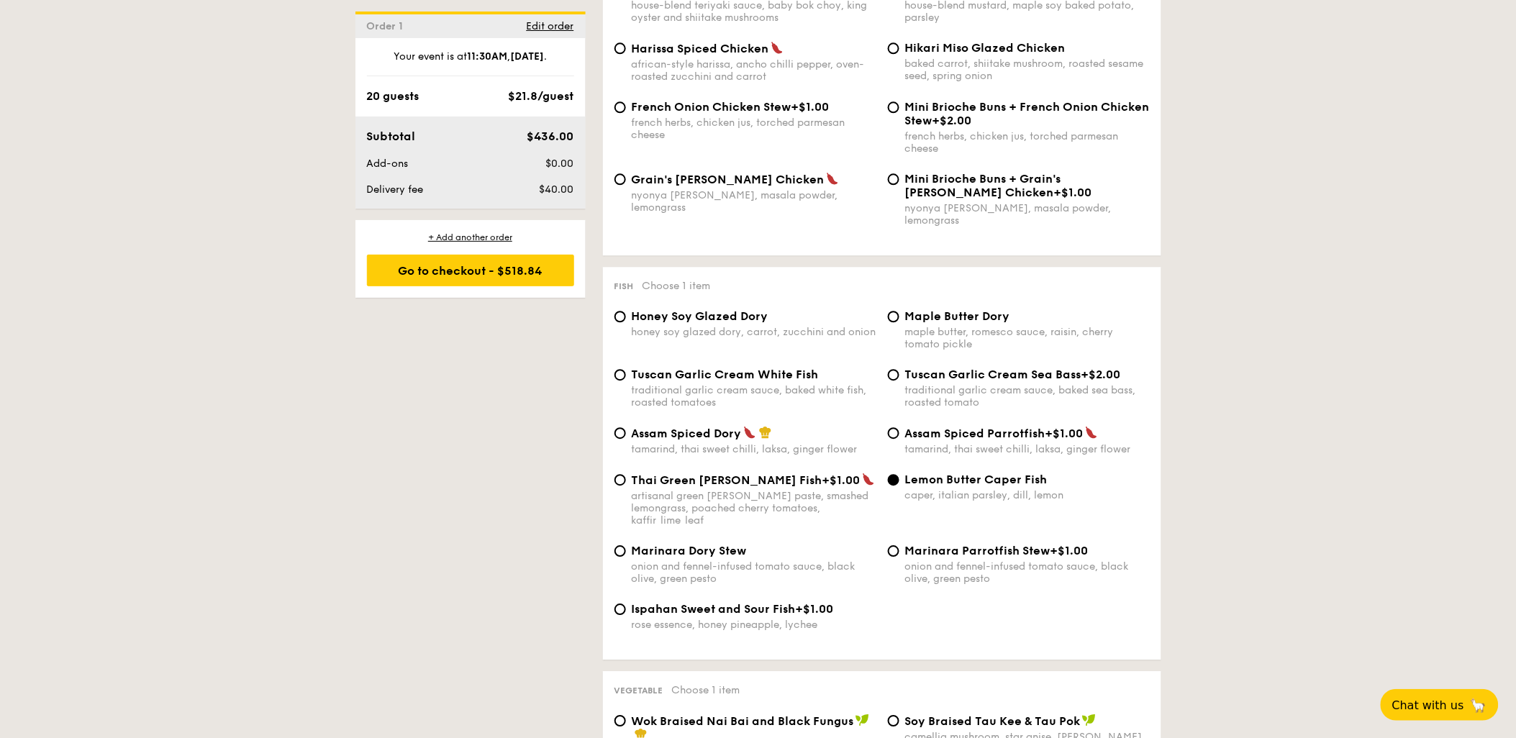
scroll to position [1039, 0]
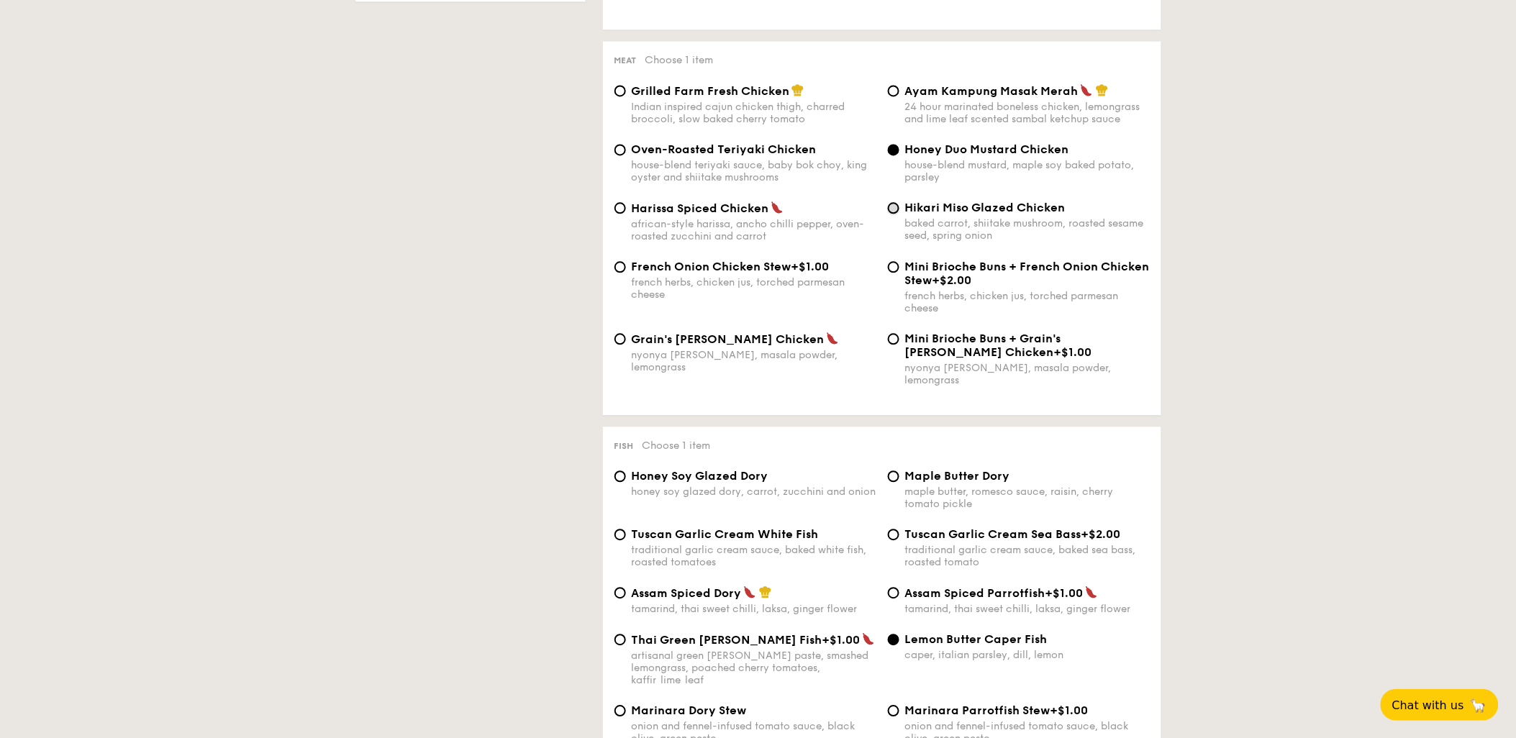
click at [897, 214] on input "Hikari Miso Glazed Chicken baked carrot, shiitake mushroom, roasted sesame seed…" at bounding box center [894, 208] width 12 height 12
radio input "true"
